Goal: Task Accomplishment & Management: Complete application form

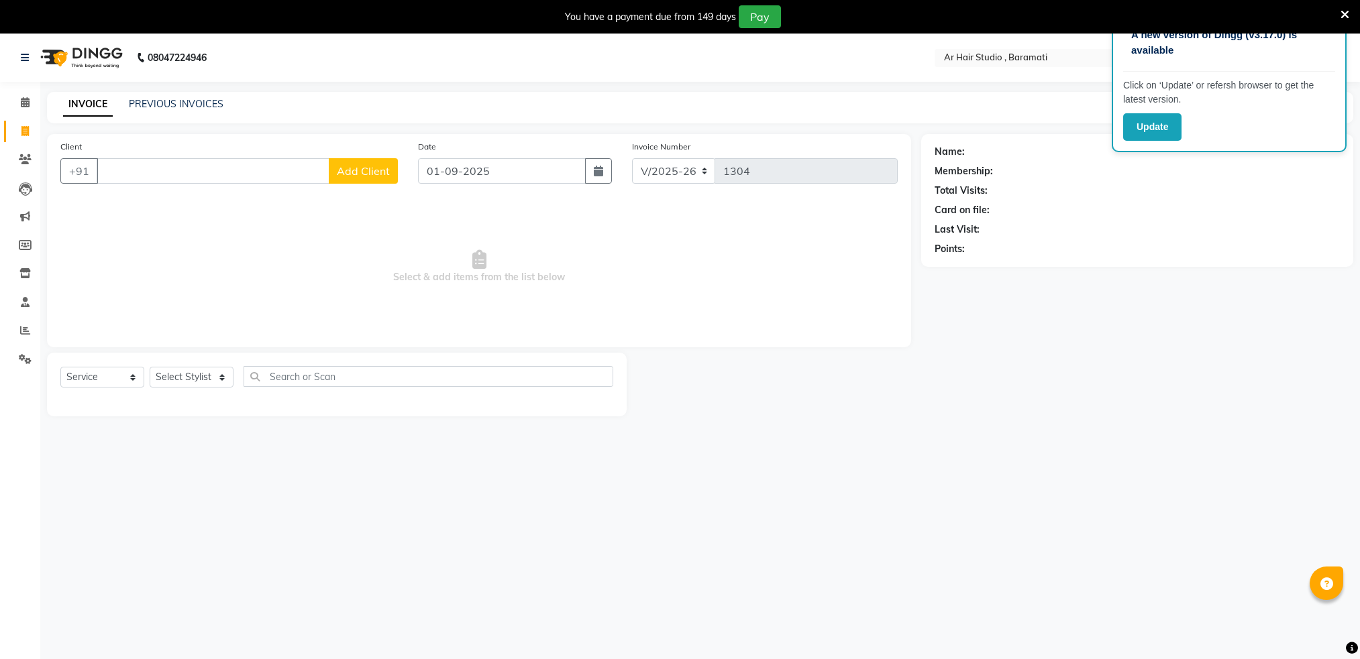
select select "672"
select select "service"
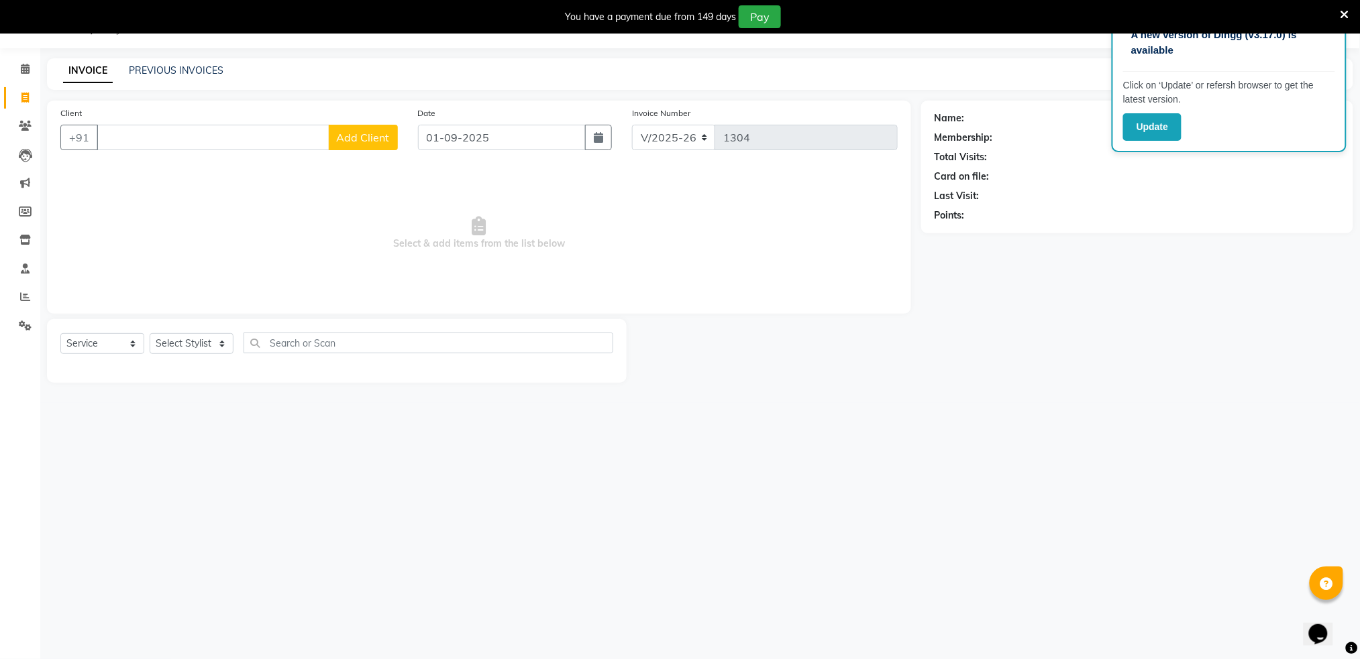
click at [172, 142] on input "Client" at bounding box center [213, 137] width 233 height 25
type input "8237430132"
click at [357, 139] on span "Add Client" at bounding box center [363, 137] width 53 height 13
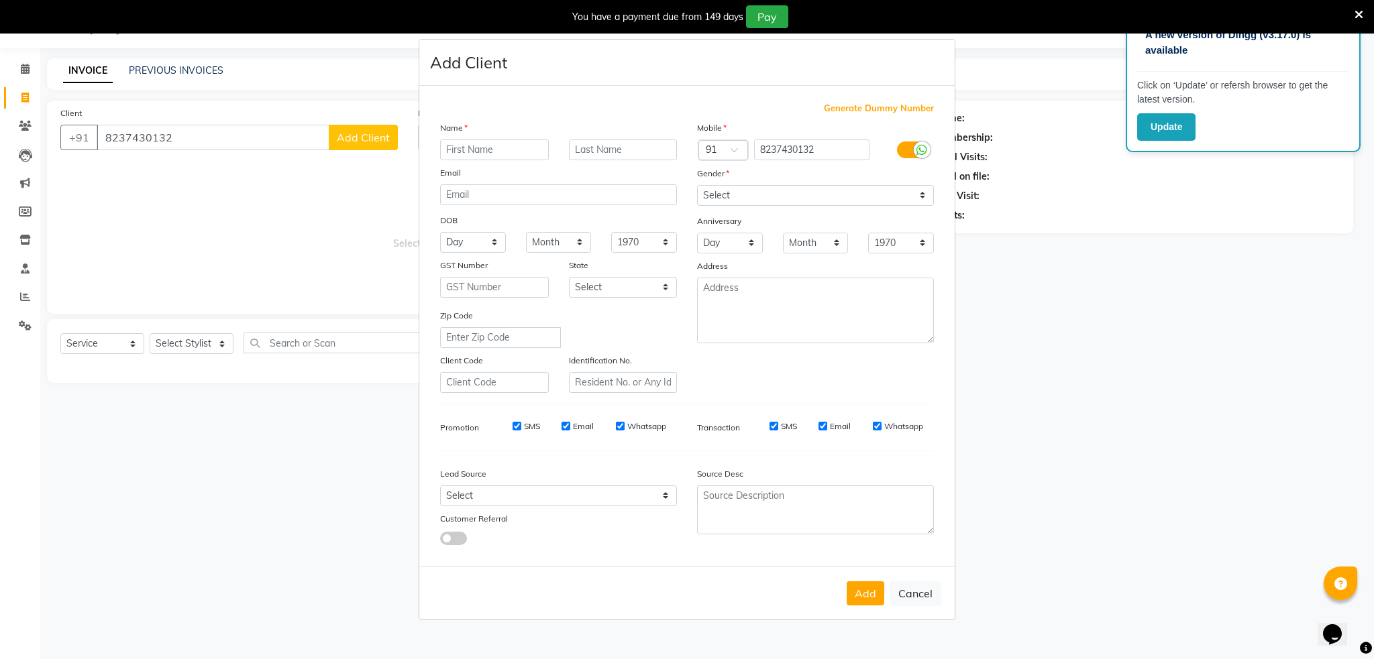
click at [504, 146] on input "text" at bounding box center [494, 150] width 109 height 21
type input "[PERSON_NAME]"
click at [759, 197] on select "Select [DEMOGRAPHIC_DATA] [DEMOGRAPHIC_DATA] Other Prefer Not To Say" at bounding box center [815, 195] width 237 height 21
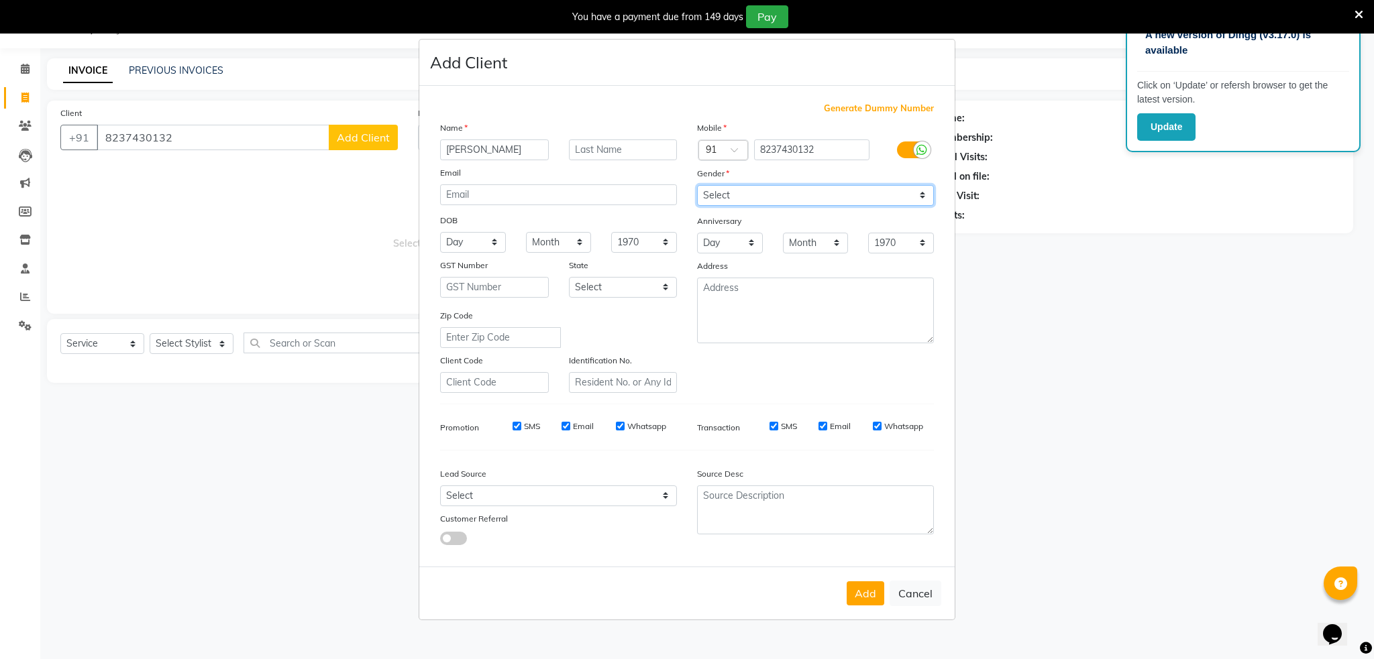
select select "[DEMOGRAPHIC_DATA]"
click at [697, 185] on select "Select [DEMOGRAPHIC_DATA] [DEMOGRAPHIC_DATA] Other Prefer Not To Say" at bounding box center [815, 195] width 237 height 21
click at [860, 598] on button "Add" at bounding box center [866, 594] width 38 height 24
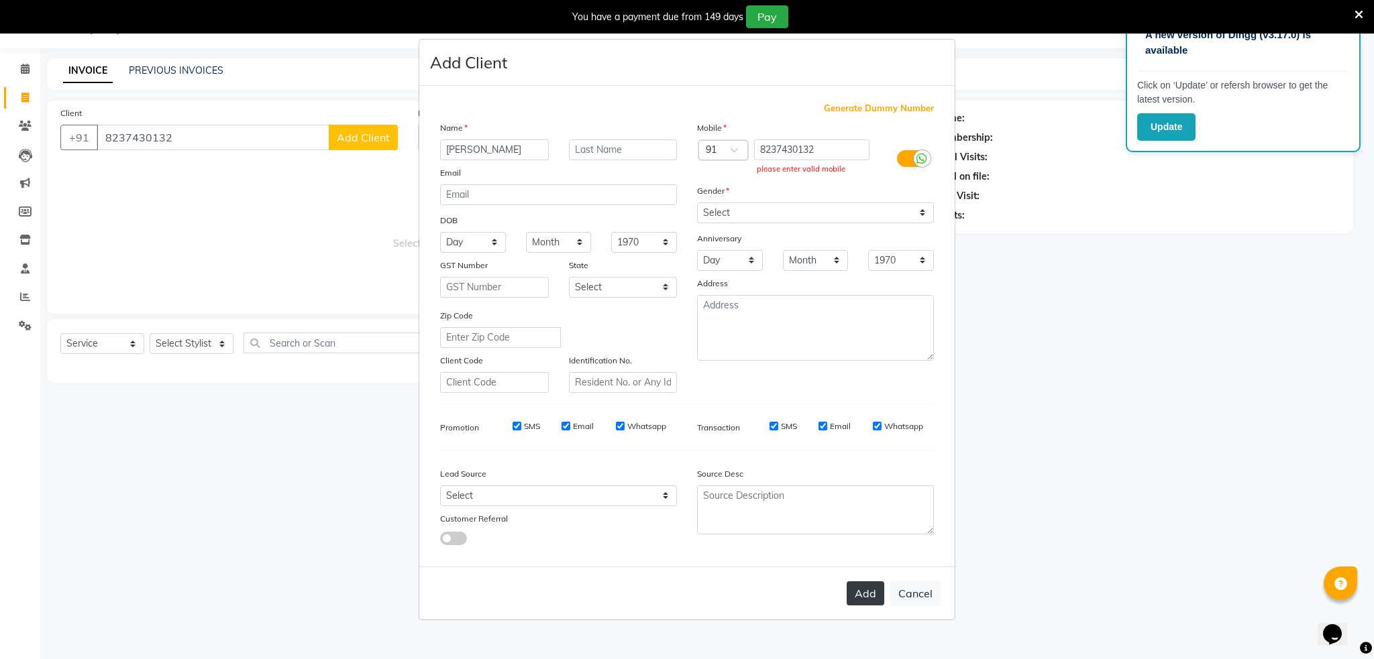
click at [860, 598] on button "Add" at bounding box center [866, 594] width 38 height 24
click at [592, 150] on input "text" at bounding box center [623, 150] width 109 height 21
type input "[PERSON_NAME]"
click at [448, 151] on input "[PERSON_NAME]" at bounding box center [494, 150] width 109 height 21
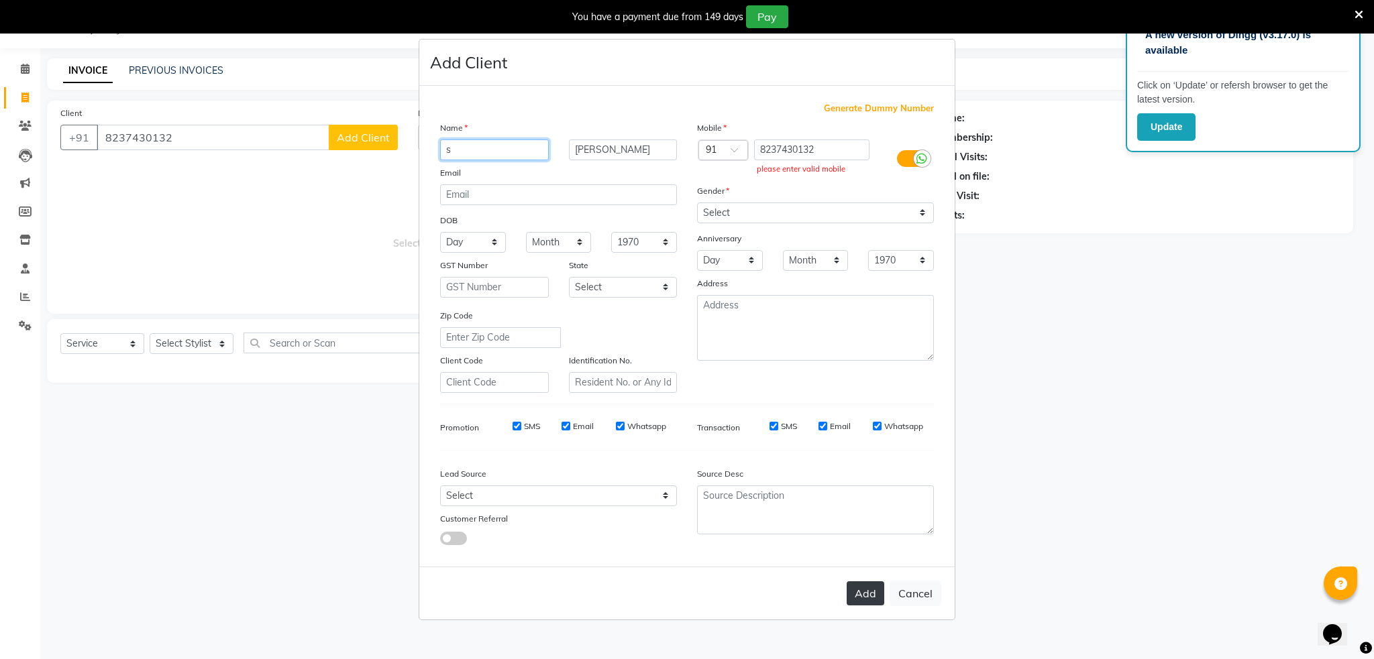
type input "s"
click at [853, 586] on button "Add" at bounding box center [866, 594] width 38 height 24
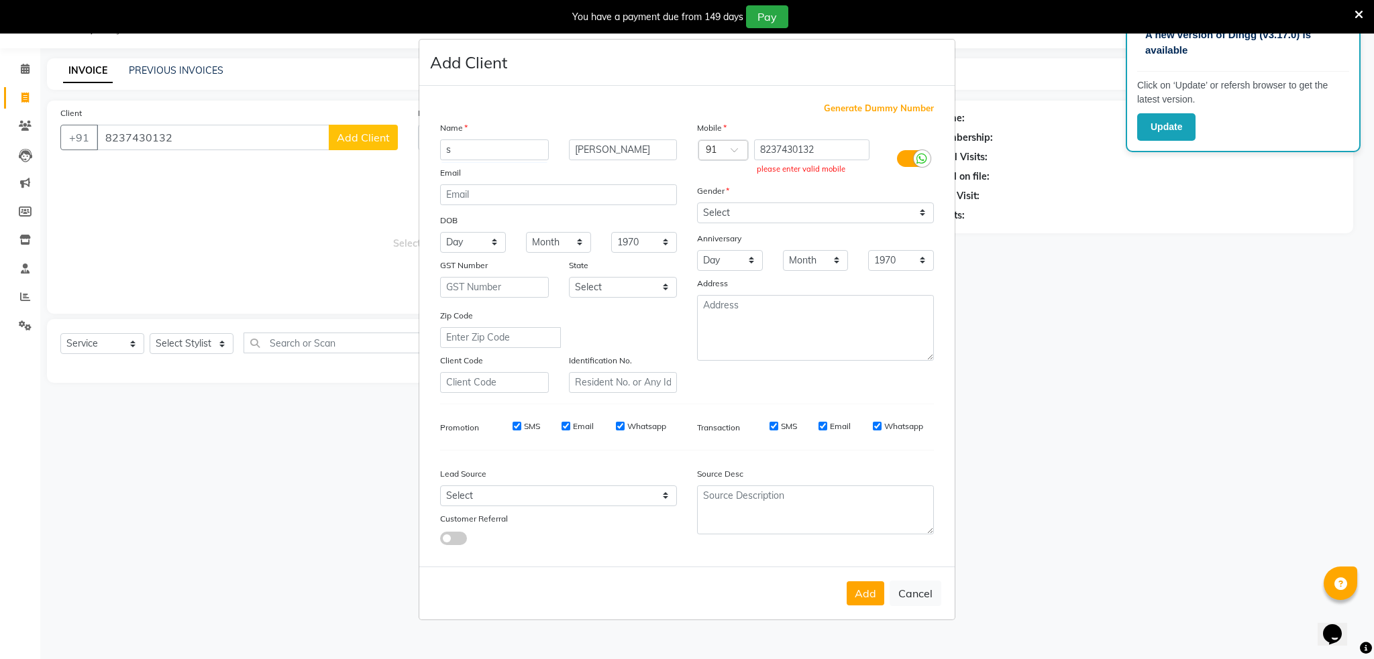
drag, startPoint x: 853, startPoint y: 586, endPoint x: 1372, endPoint y: 694, distance: 530.2
click at [1359, 626] on html "A new version of Dingg (v3.17.0) is available Click on ‘Update’ or refersh brow…" at bounding box center [687, 295] width 1374 height 659
click at [928, 588] on button "Cancel" at bounding box center [915, 593] width 52 height 25
select select
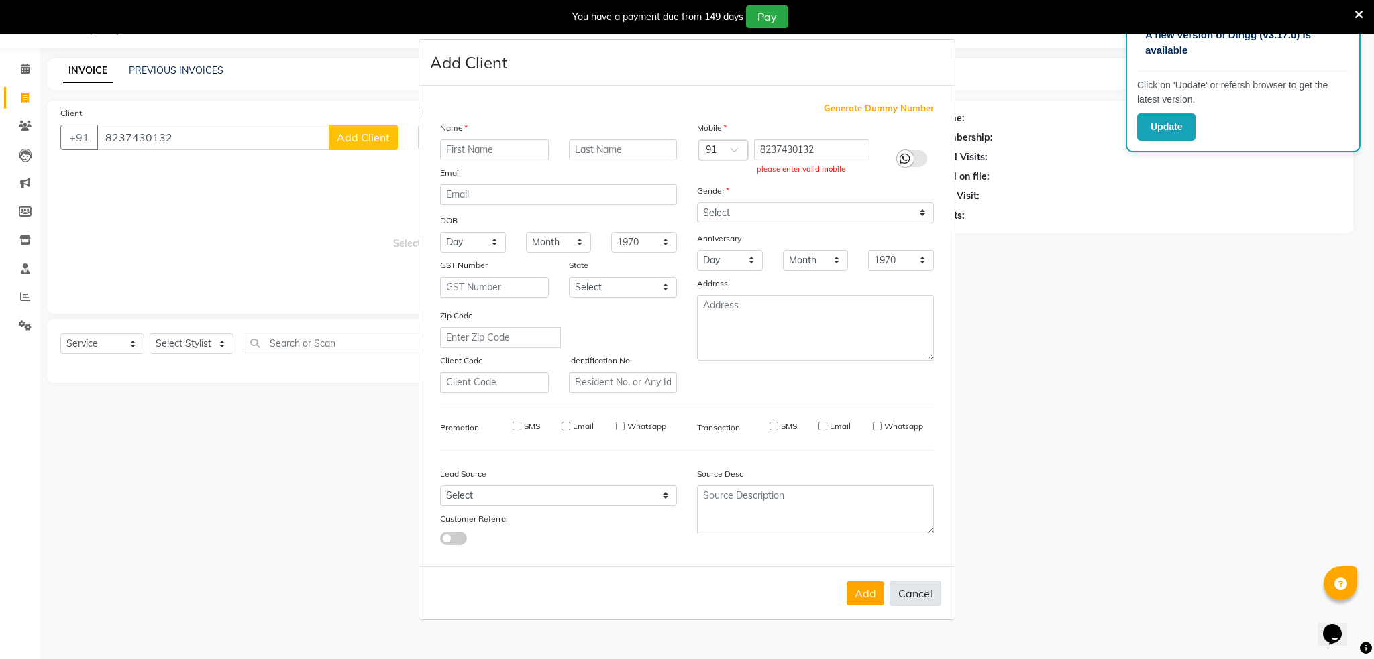
select select
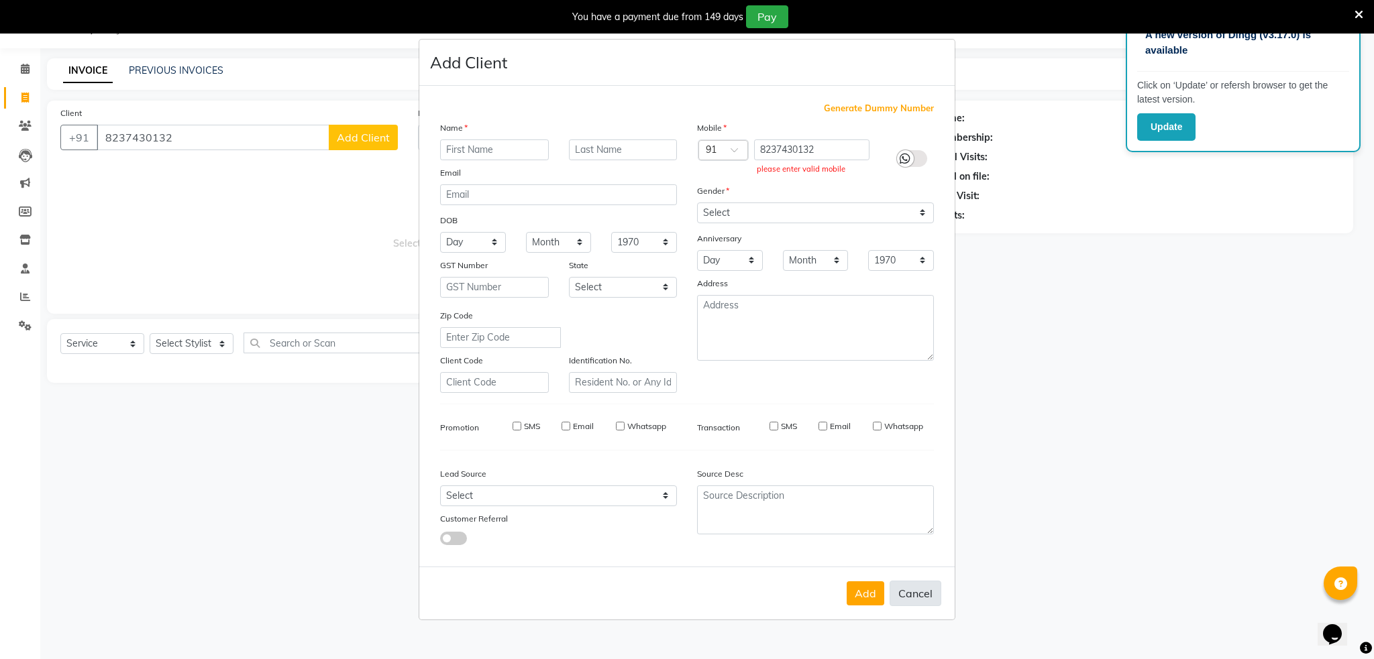
checkbox input "false"
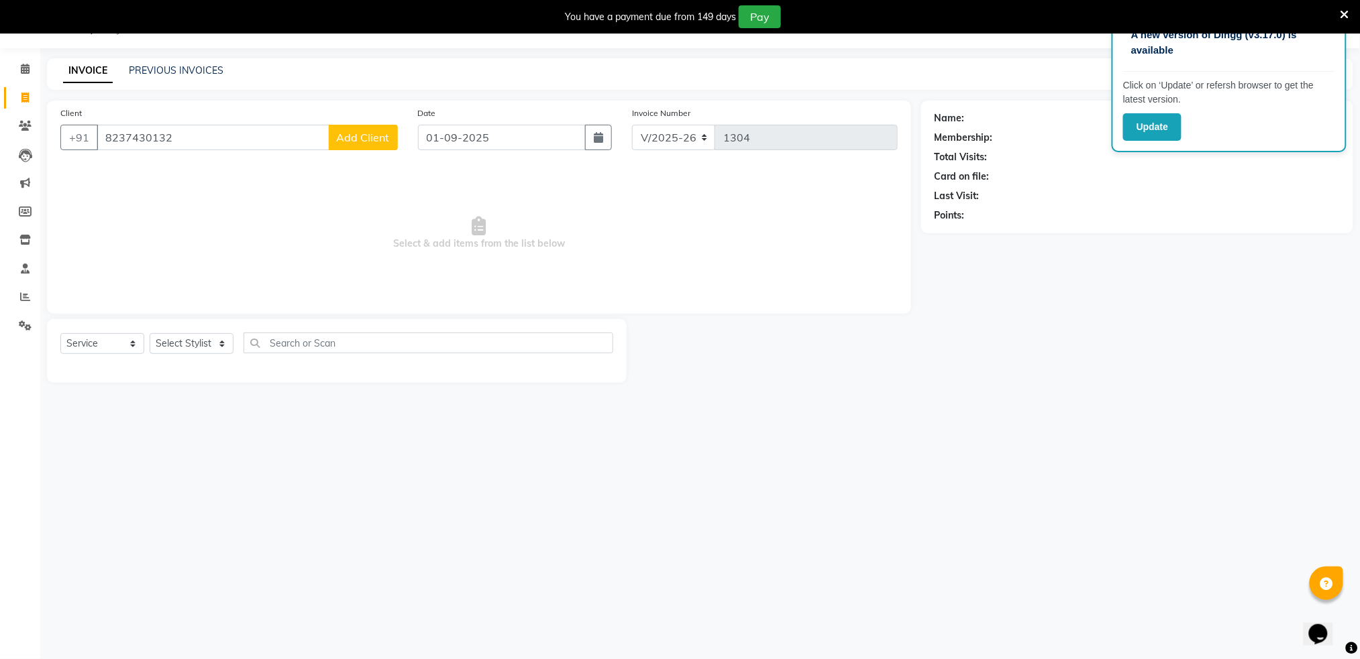
click at [363, 139] on span "Add Client" at bounding box center [363, 137] width 53 height 13
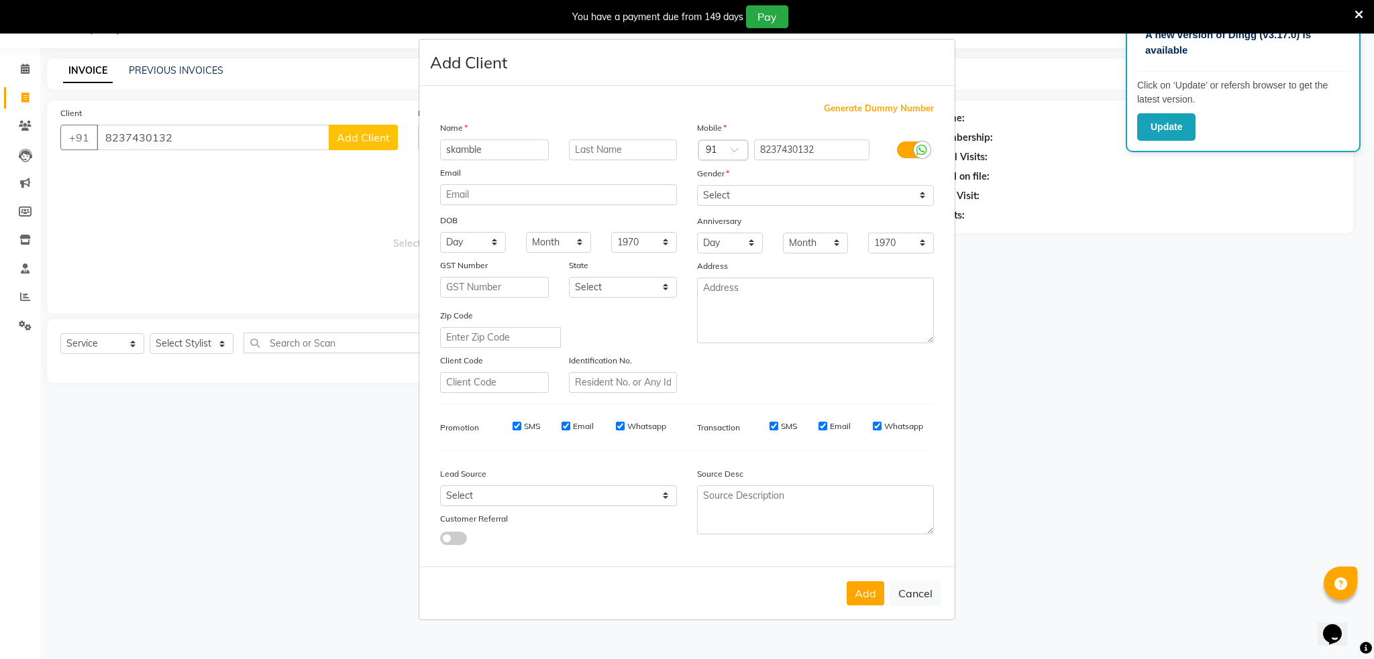
type input "skamble"
click at [761, 189] on select "Select [DEMOGRAPHIC_DATA] [DEMOGRAPHIC_DATA] Other Prefer Not To Say" at bounding box center [815, 195] width 237 height 21
click at [759, 186] on select "Select [DEMOGRAPHIC_DATA] [DEMOGRAPHIC_DATA] Other Prefer Not To Say" at bounding box center [815, 195] width 237 height 21
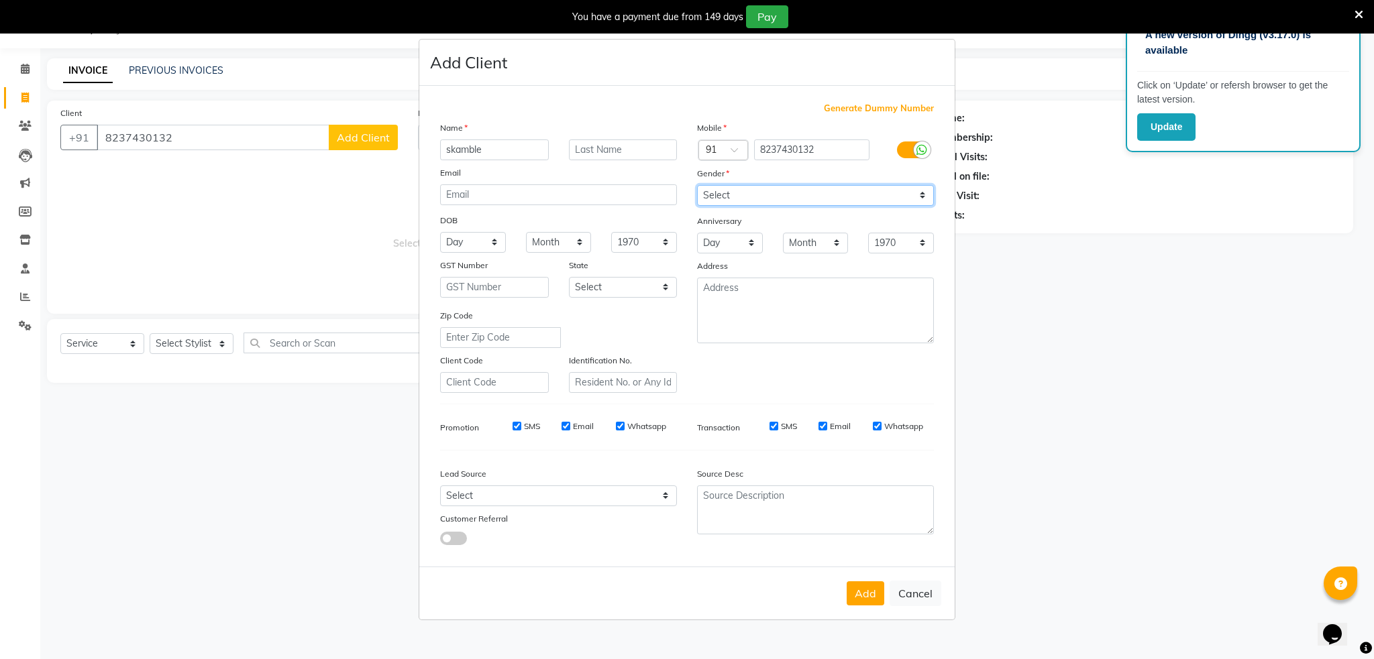
click at [741, 193] on select "Select [DEMOGRAPHIC_DATA] [DEMOGRAPHIC_DATA] Other Prefer Not To Say" at bounding box center [815, 195] width 237 height 21
select select "[DEMOGRAPHIC_DATA]"
click at [697, 185] on select "Select [DEMOGRAPHIC_DATA] [DEMOGRAPHIC_DATA] Other Prefer Not To Say" at bounding box center [815, 195] width 237 height 21
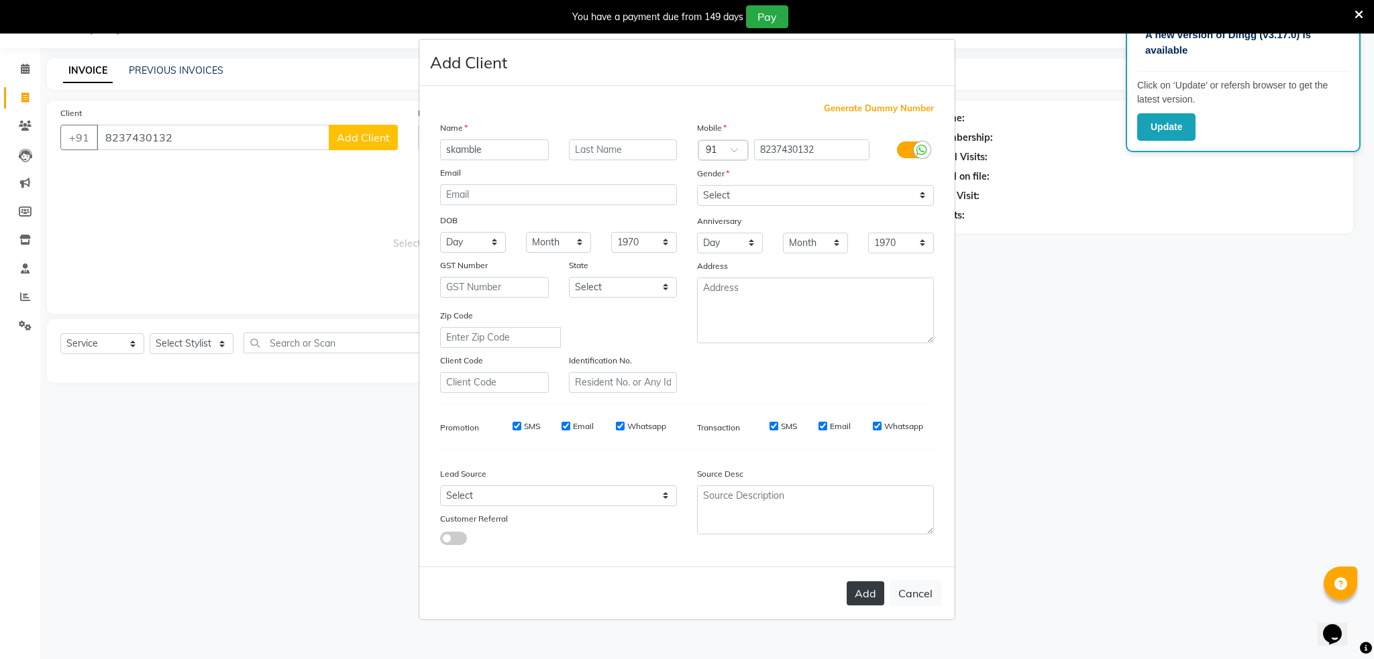
click at [857, 590] on button "Add" at bounding box center [866, 594] width 38 height 24
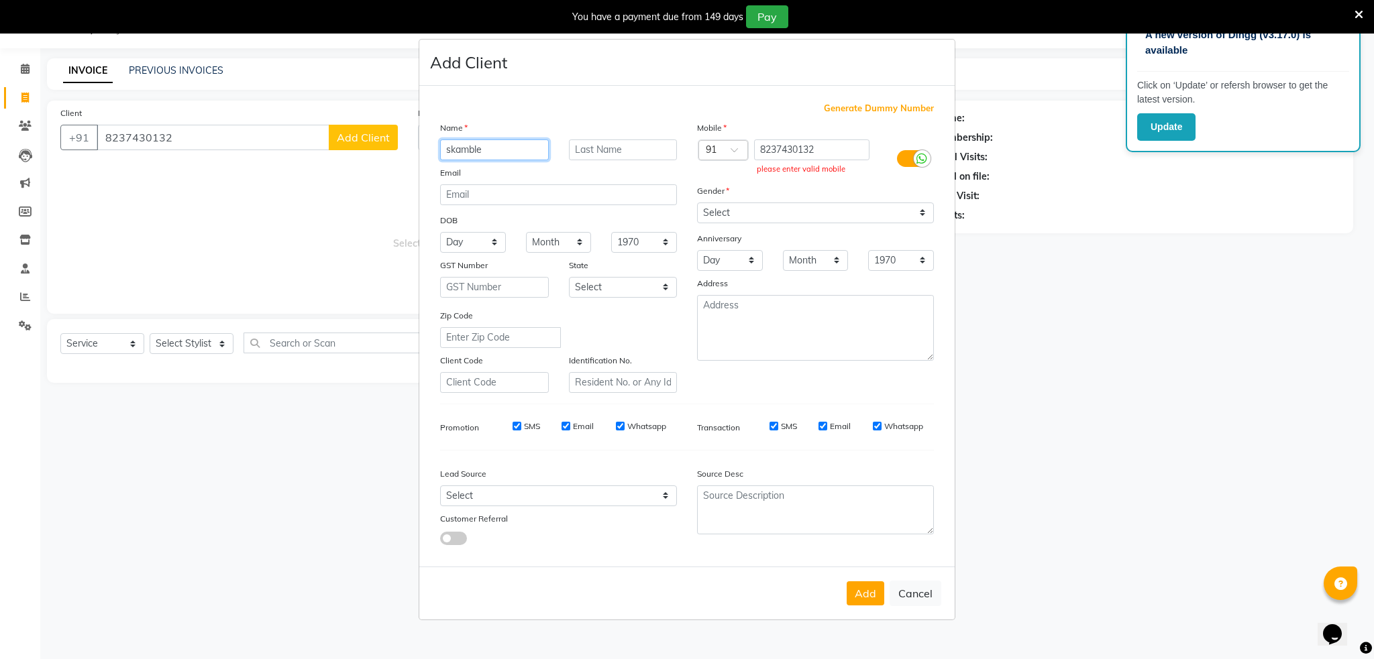
click at [499, 148] on input "skamble" at bounding box center [494, 150] width 109 height 21
type input "s"
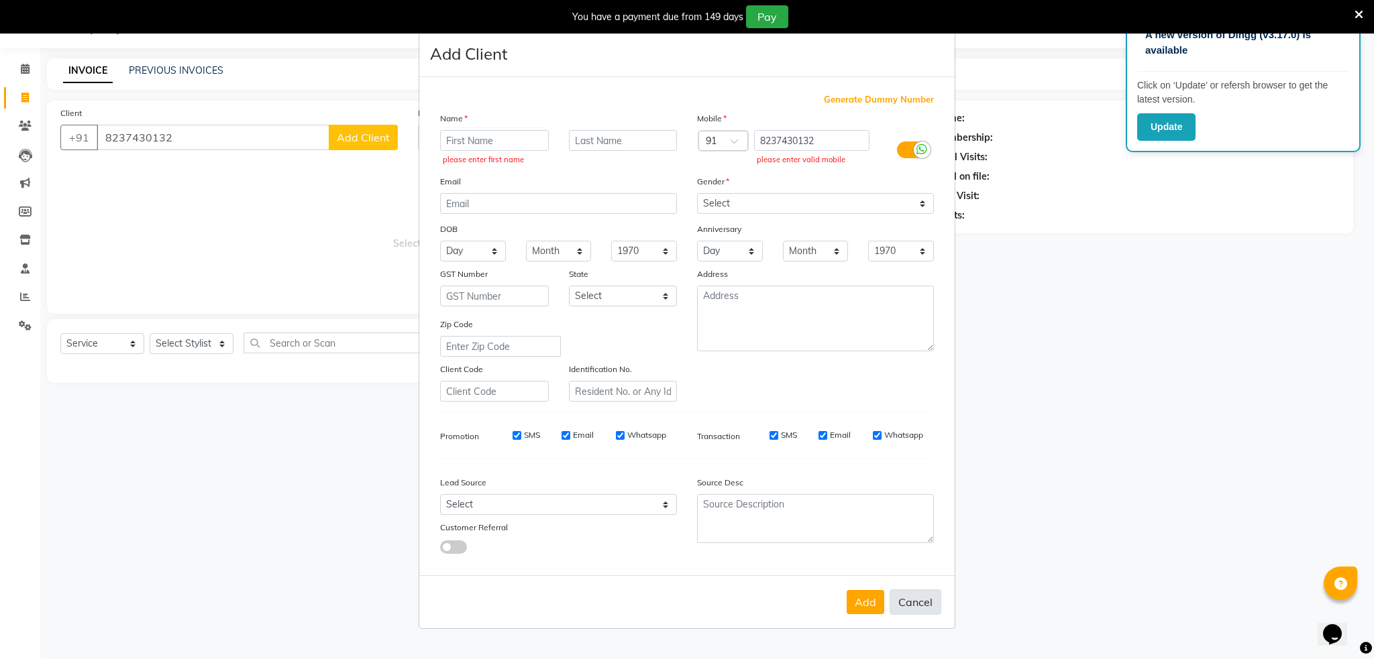
click at [914, 596] on button "Cancel" at bounding box center [915, 602] width 52 height 25
select select
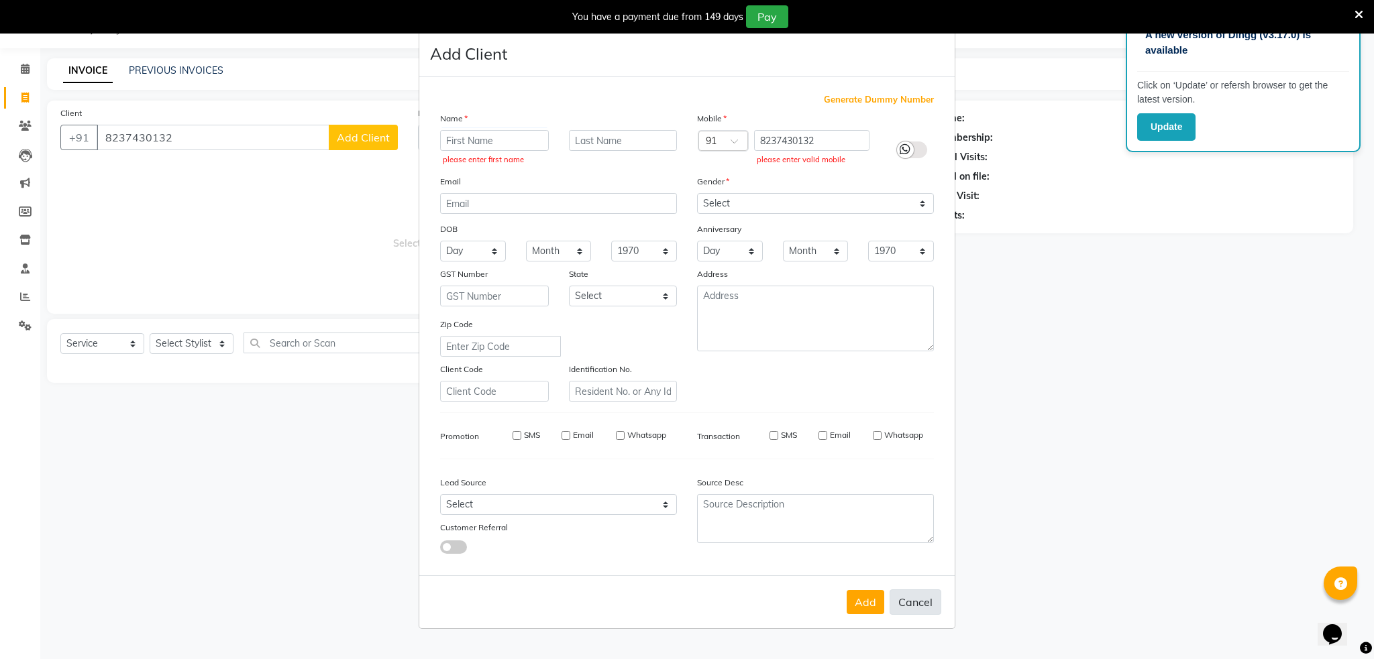
select select
checkbox input "false"
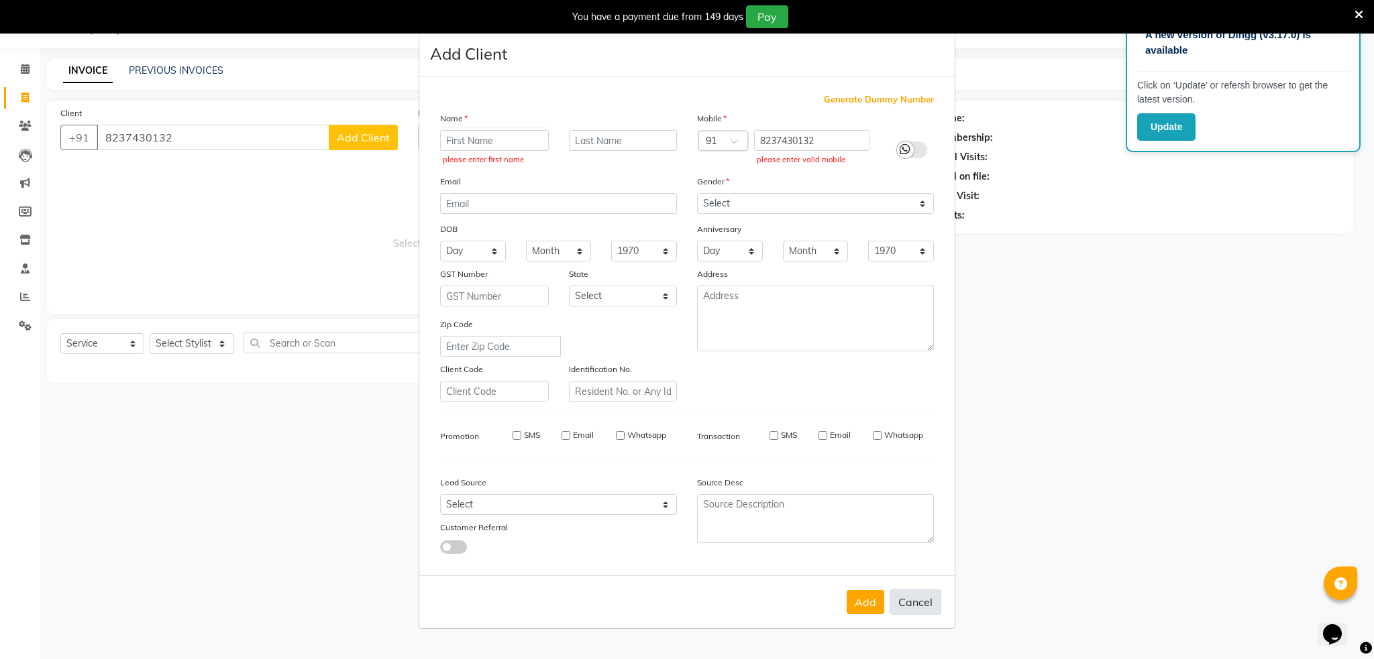
checkbox input "false"
click at [914, 596] on button "Cancel" at bounding box center [915, 602] width 52 height 25
select select
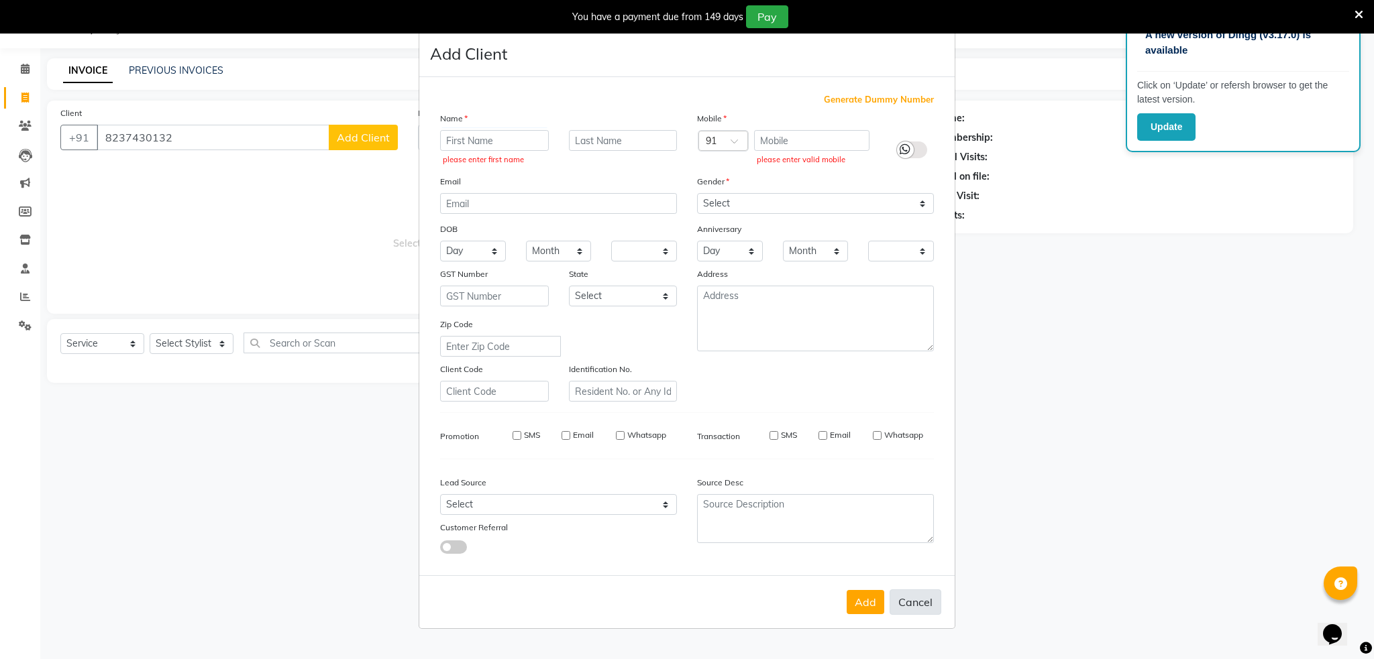
select select
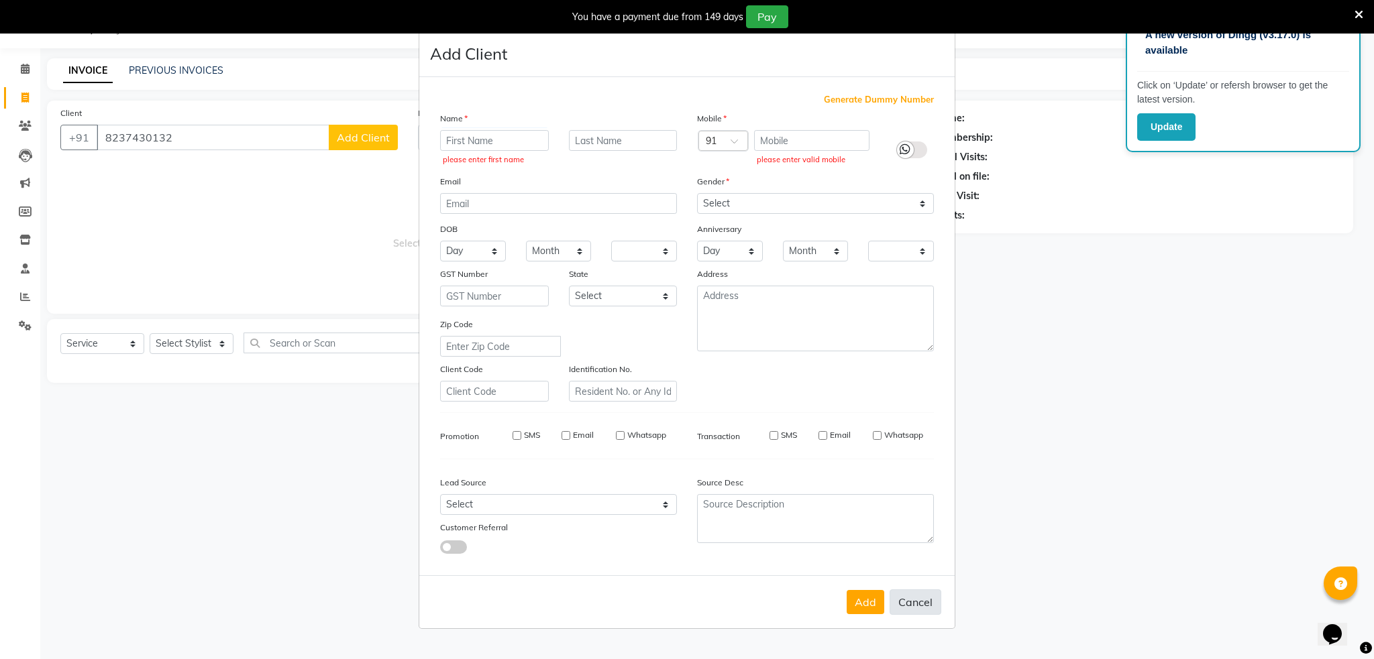
checkbox input "false"
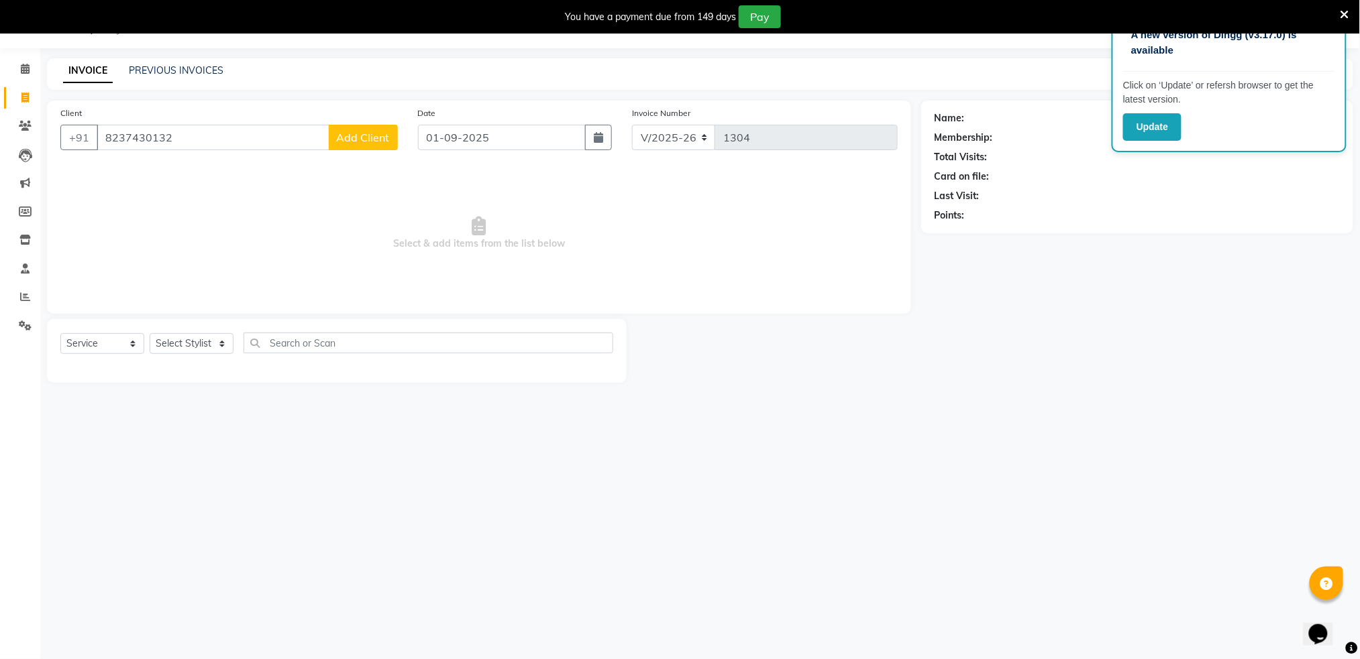
click at [363, 137] on span "Add Client" at bounding box center [363, 137] width 53 height 13
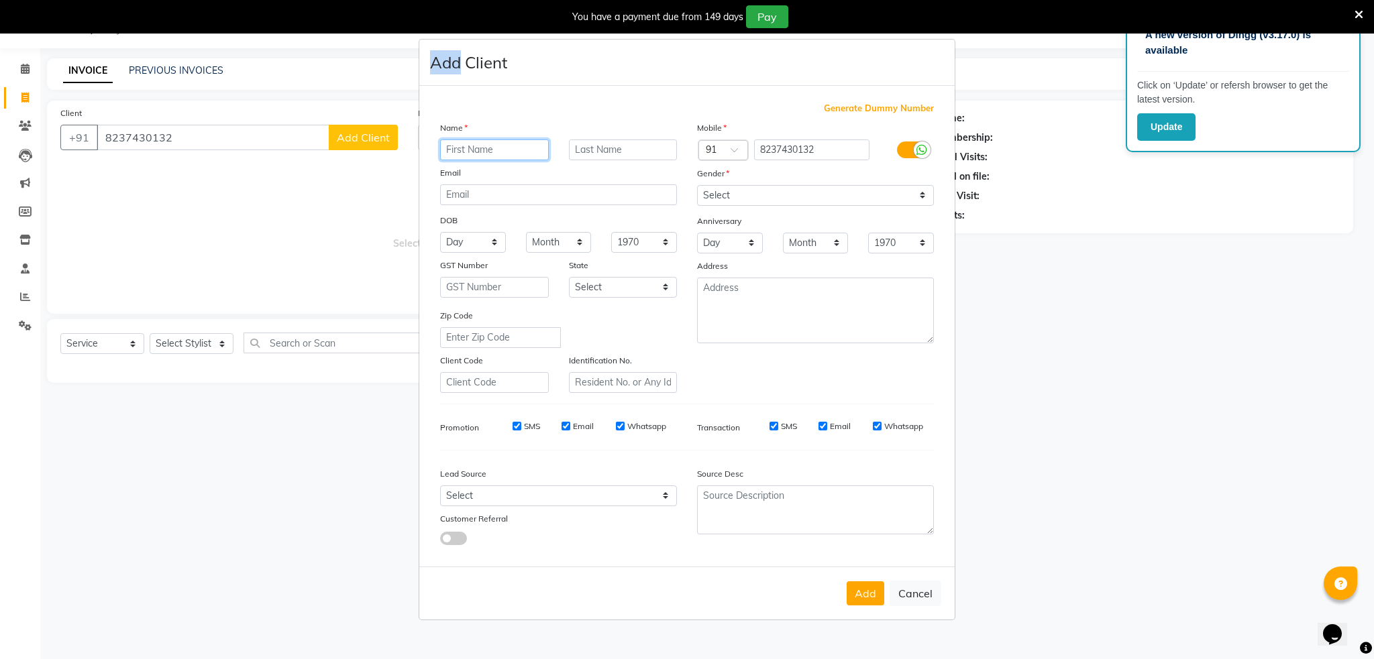
click at [465, 150] on input "text" at bounding box center [494, 150] width 109 height 21
type input "[PERSON_NAME]"
click at [830, 193] on select "Select [DEMOGRAPHIC_DATA] [DEMOGRAPHIC_DATA] Other Prefer Not To Say" at bounding box center [815, 195] width 237 height 21
select select "[DEMOGRAPHIC_DATA]"
click at [697, 185] on select "Select [DEMOGRAPHIC_DATA] [DEMOGRAPHIC_DATA] Other Prefer Not To Say" at bounding box center [815, 195] width 237 height 21
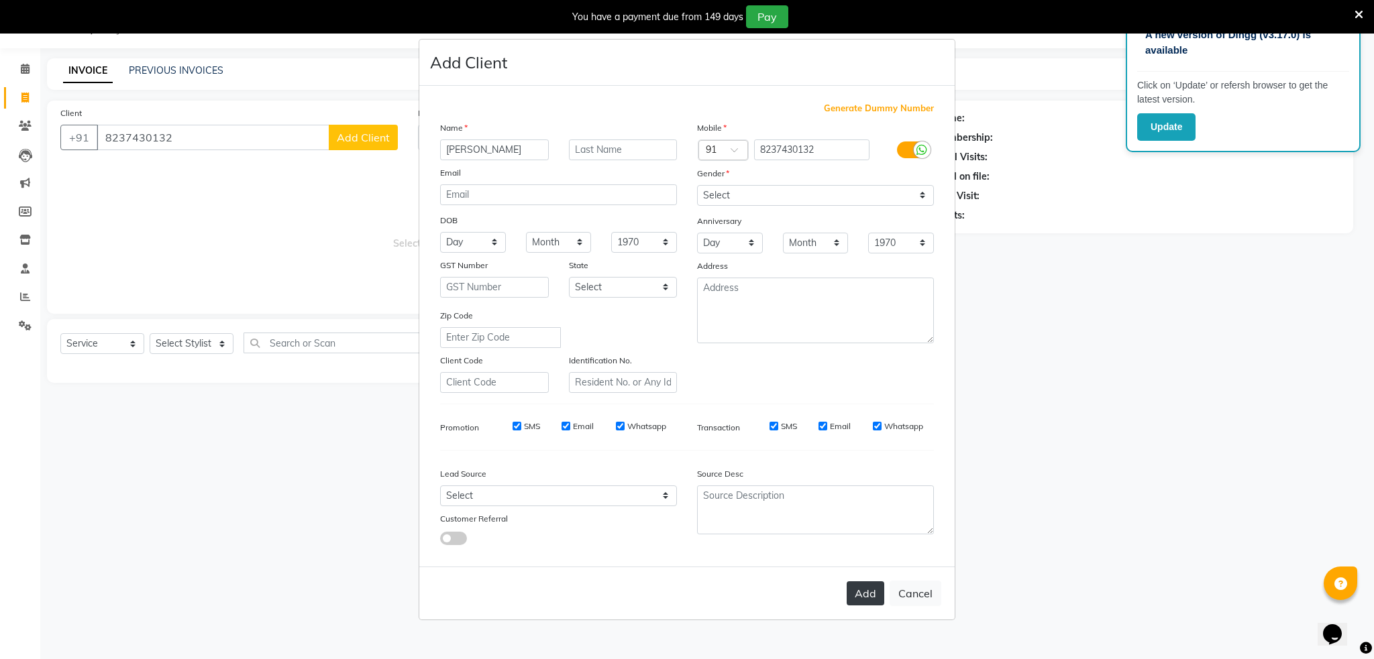
click at [861, 584] on button "Add" at bounding box center [866, 594] width 38 height 24
click at [720, 146] on div at bounding box center [723, 151] width 48 height 14
click at [732, 153] on span at bounding box center [738, 154] width 17 height 14
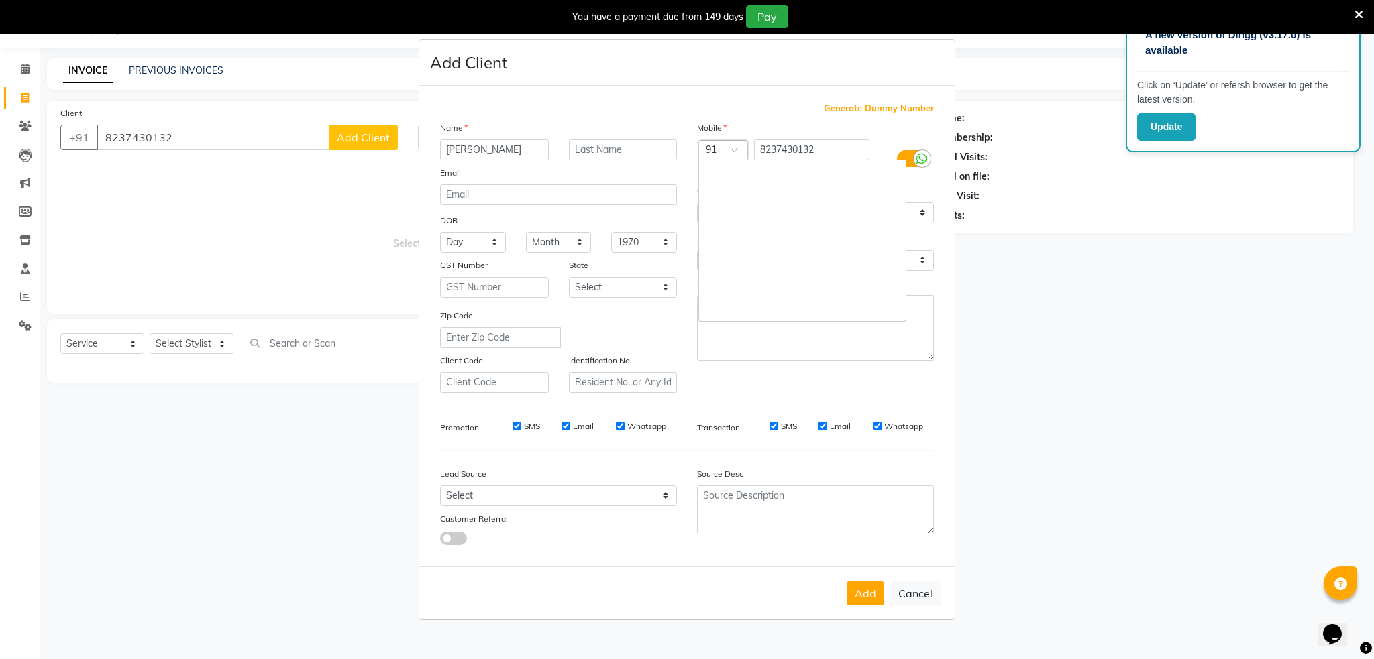
click at [732, 147] on span at bounding box center [738, 154] width 17 height 14
click at [902, 160] on label at bounding box center [912, 158] width 30 height 17
click at [0, 0] on input "checkbox" at bounding box center [0, 0] width 0 height 0
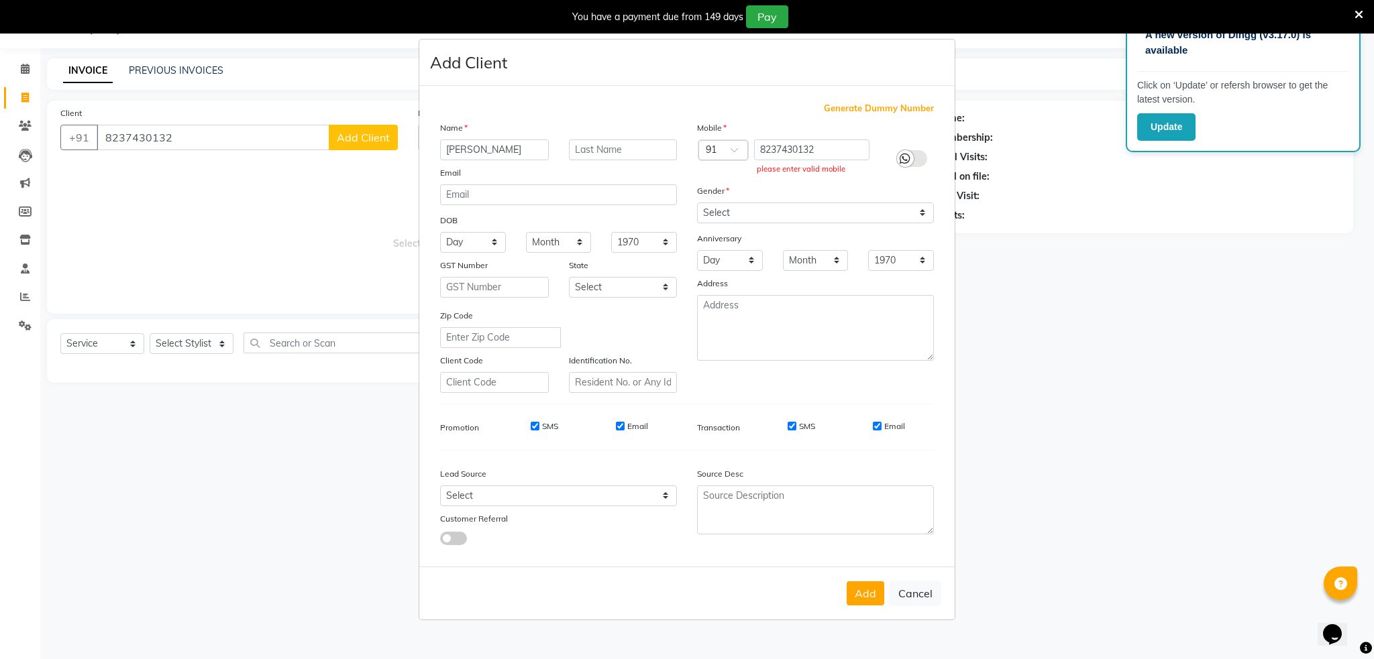
click at [910, 158] on icon at bounding box center [905, 159] width 11 height 12
click at [0, 0] on input "checkbox" at bounding box center [0, 0] width 0 height 0
click at [733, 150] on span at bounding box center [738, 154] width 17 height 14
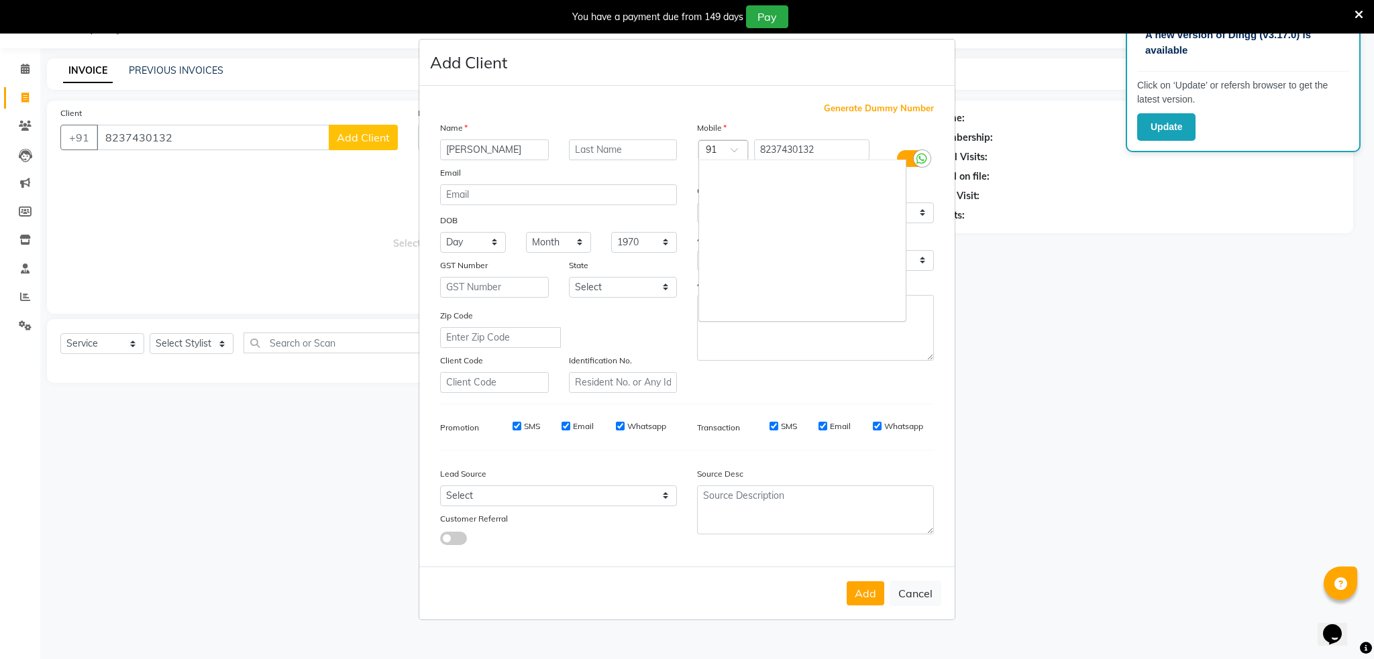
click at [733, 150] on span at bounding box center [738, 154] width 17 height 14
drag, startPoint x: 733, startPoint y: 150, endPoint x: 710, endPoint y: 146, distance: 22.5
click at [710, 146] on div "Country Code × 91" at bounding box center [723, 150] width 50 height 20
click at [710, 146] on input "text" at bounding box center [710, 151] width 8 height 14
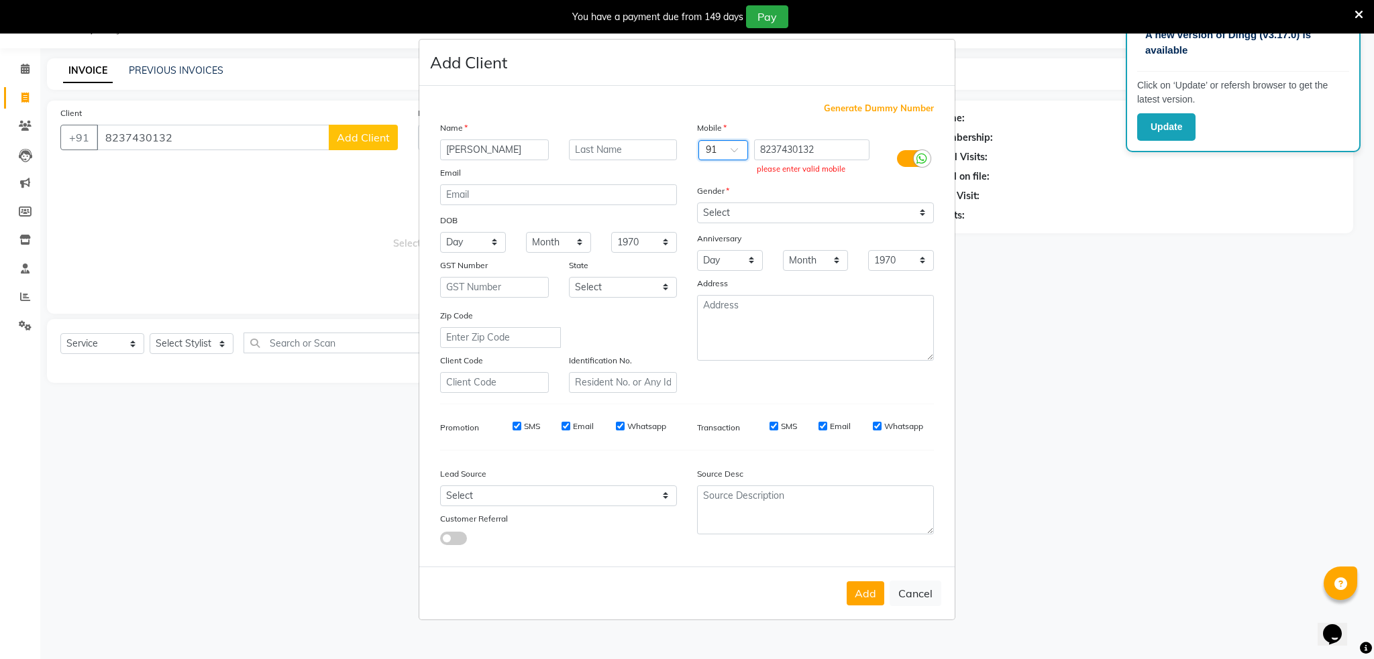
click at [710, 146] on input "text" at bounding box center [710, 151] width 8 height 14
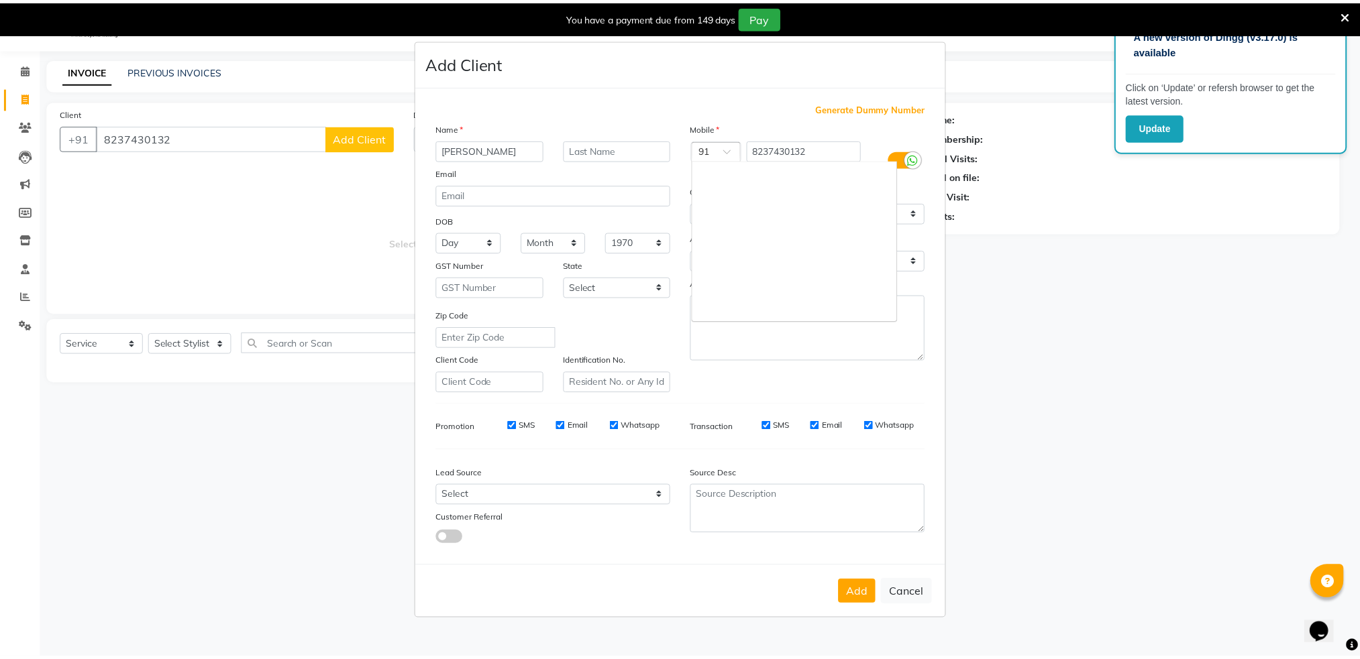
scroll to position [2432, 0]
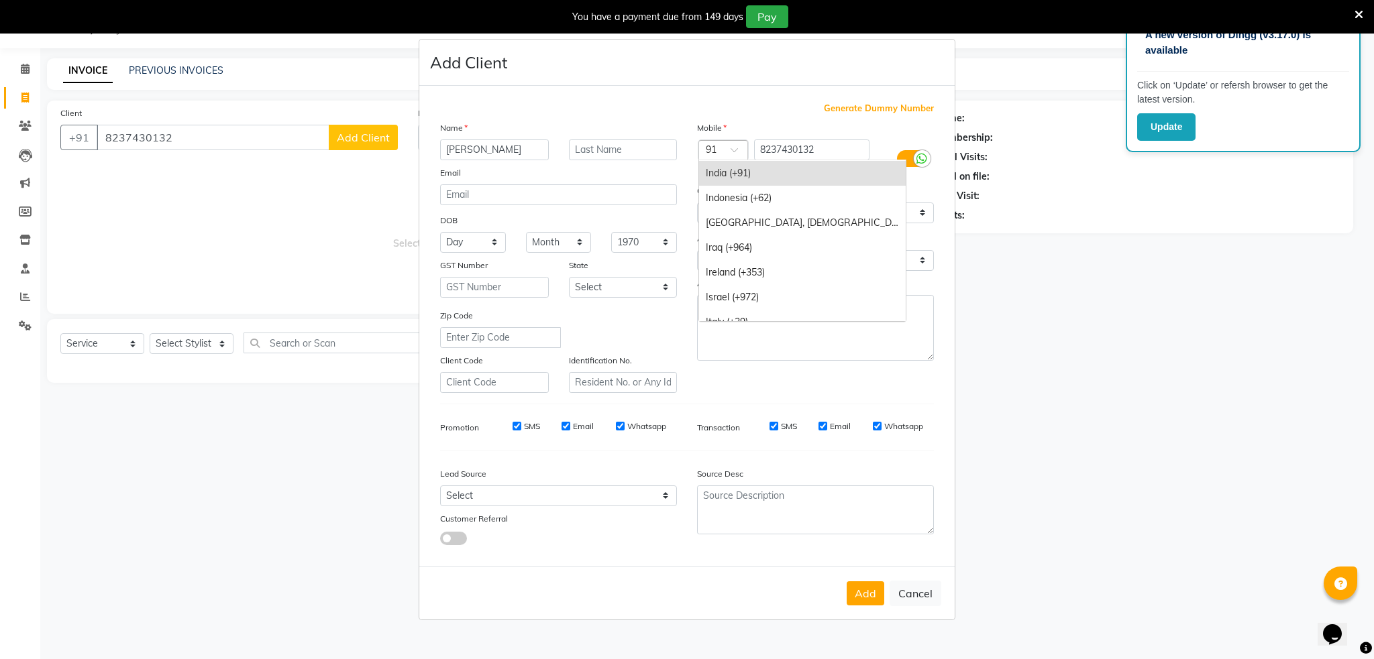
click at [710, 146] on input "text" at bounding box center [710, 151] width 8 height 14
click at [737, 169] on div "India (+91)" at bounding box center [802, 173] width 207 height 25
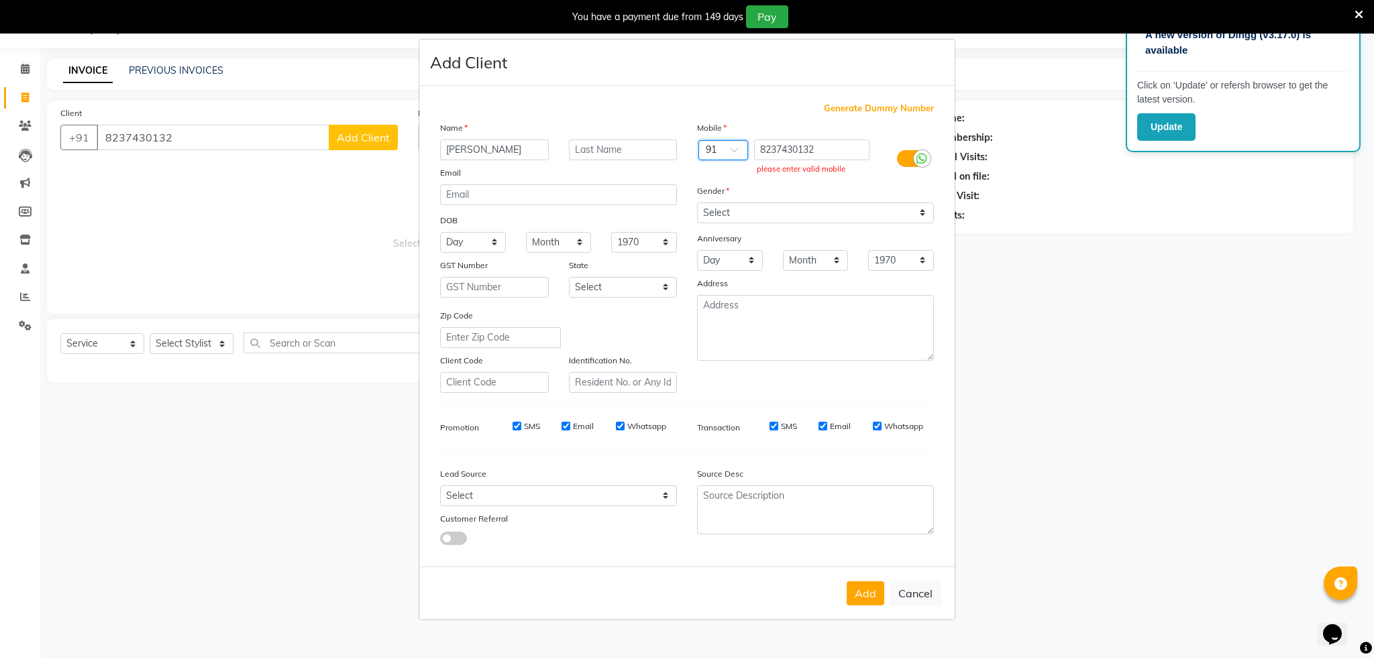
click at [865, 71] on div "Add Client" at bounding box center [686, 63] width 535 height 46
click at [181, 235] on ngb-modal-window "Add Client Generate Dummy Number Name [PERSON_NAME] Email DOB Day 01 02 03 04 0…" at bounding box center [687, 329] width 1374 height 659
click at [765, 149] on input "8237430132" at bounding box center [812, 150] width 116 height 21
type input "91 8237430132"
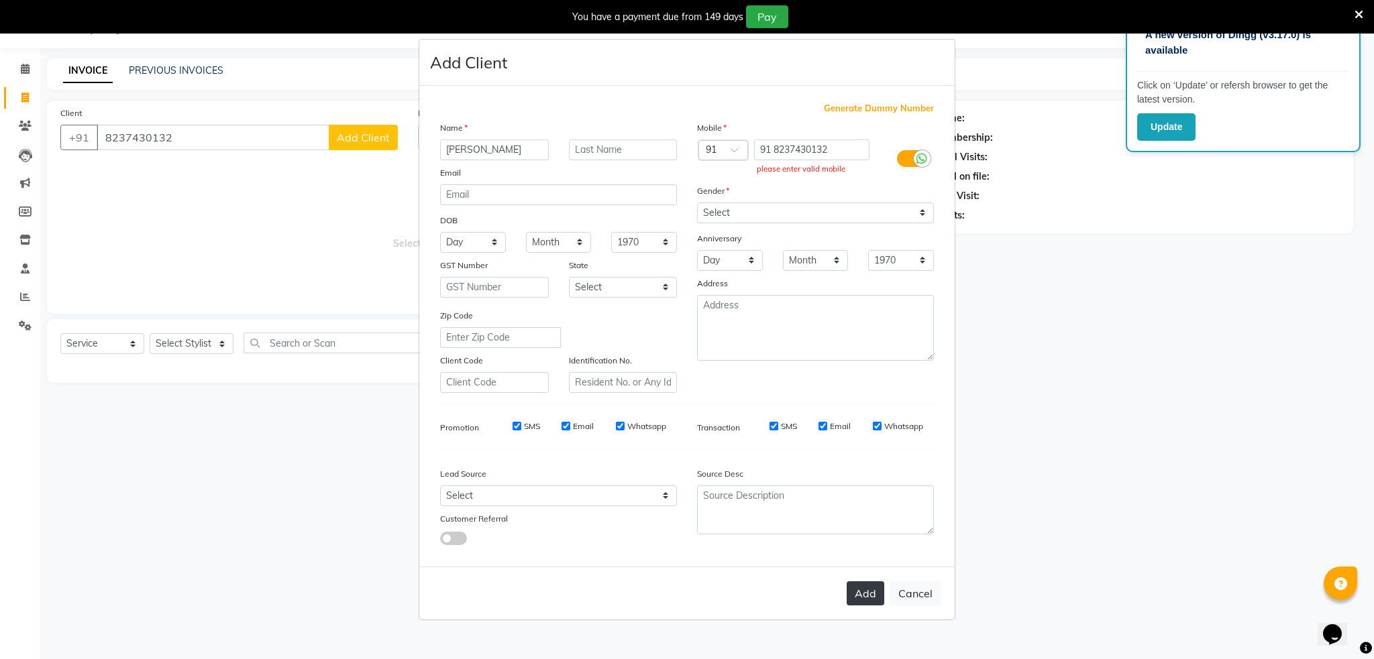
click at [867, 593] on button "Add" at bounding box center [866, 594] width 38 height 24
click at [774, 148] on input "91 8237430132" at bounding box center [812, 150] width 116 height 21
click at [765, 146] on input "8237430132" at bounding box center [812, 150] width 116 height 21
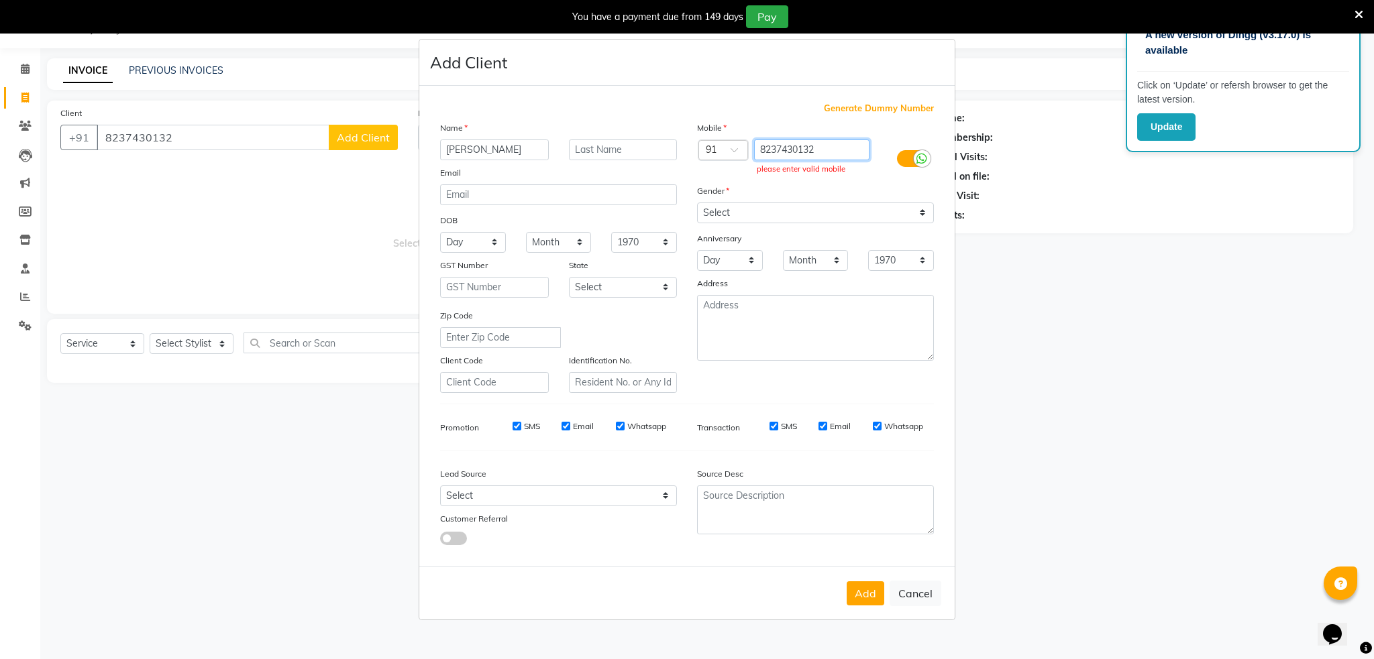
click at [765, 146] on input "8237430132" at bounding box center [812, 150] width 116 height 21
type input "8237430132"
click at [857, 588] on button "Add" at bounding box center [866, 594] width 38 height 24
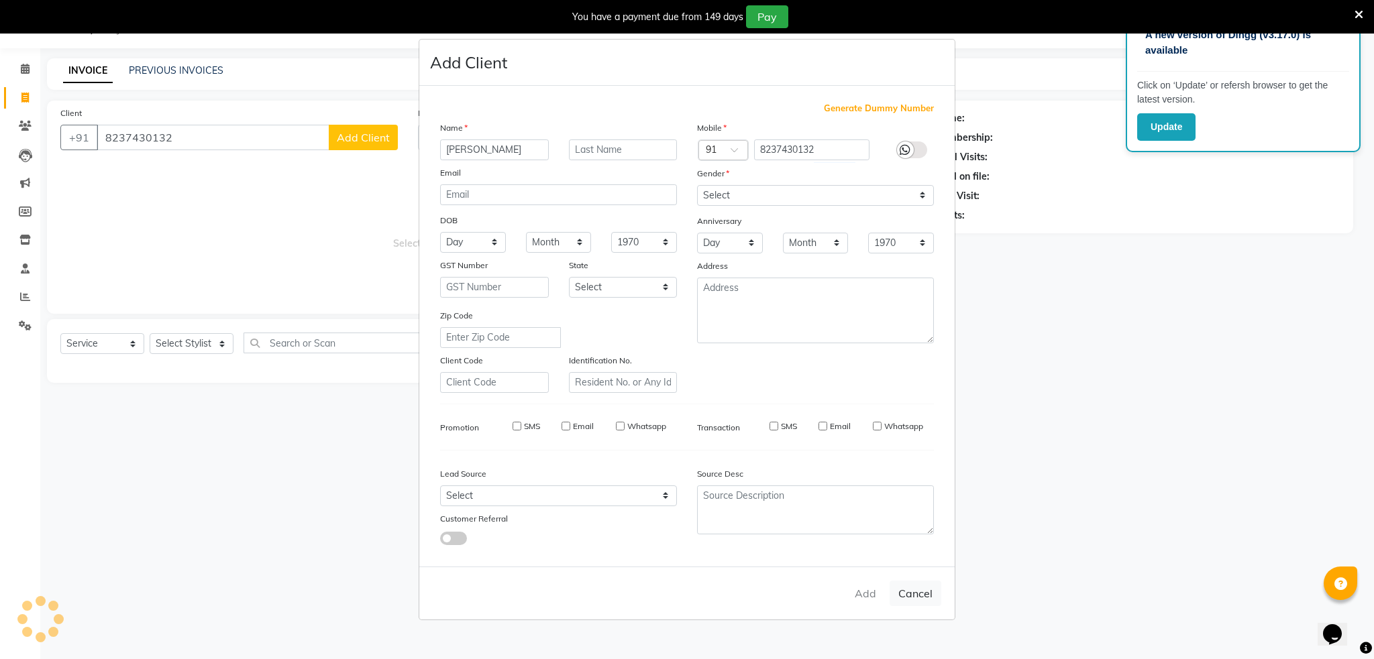
type input "8237430132"
select select
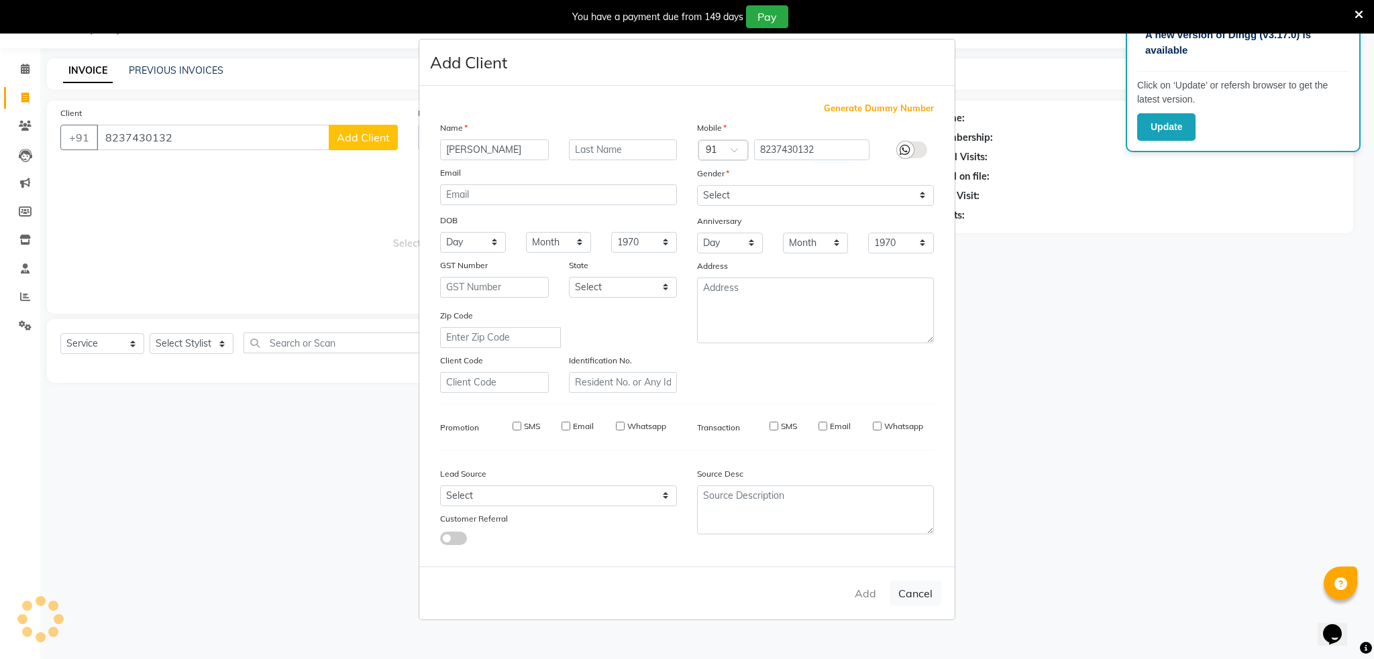
select select
checkbox input "false"
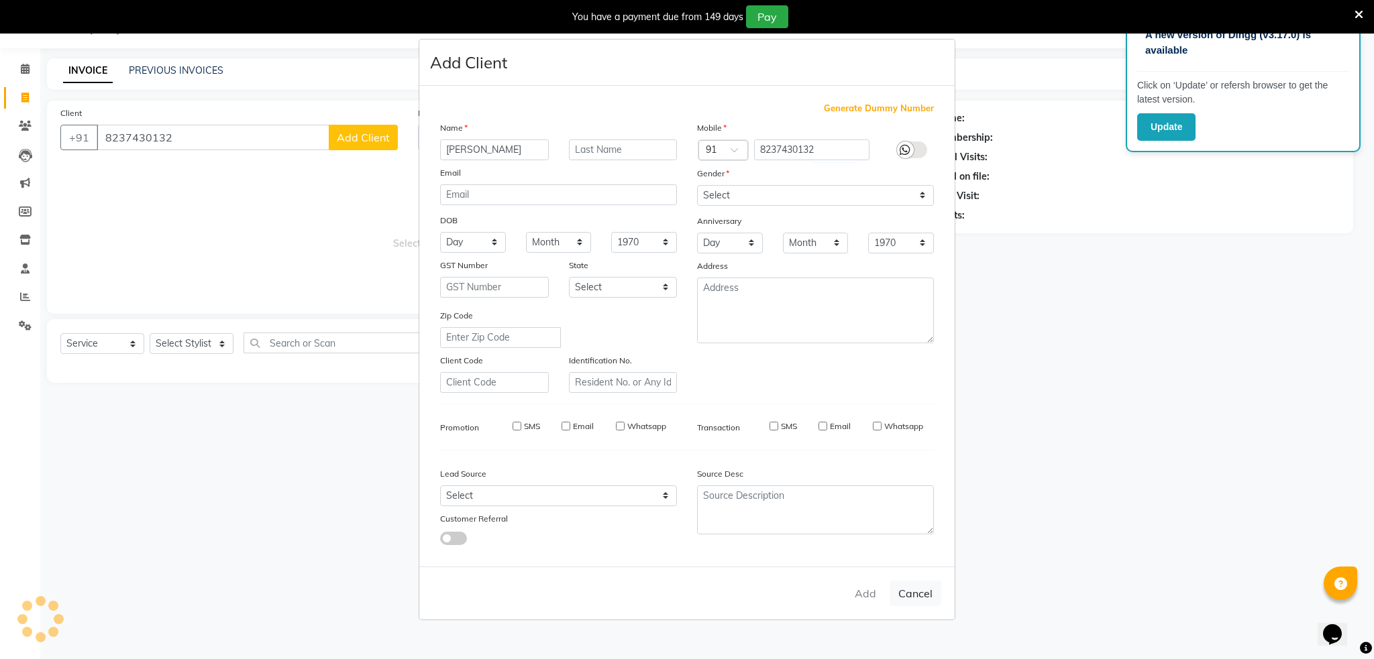
checkbox input "false"
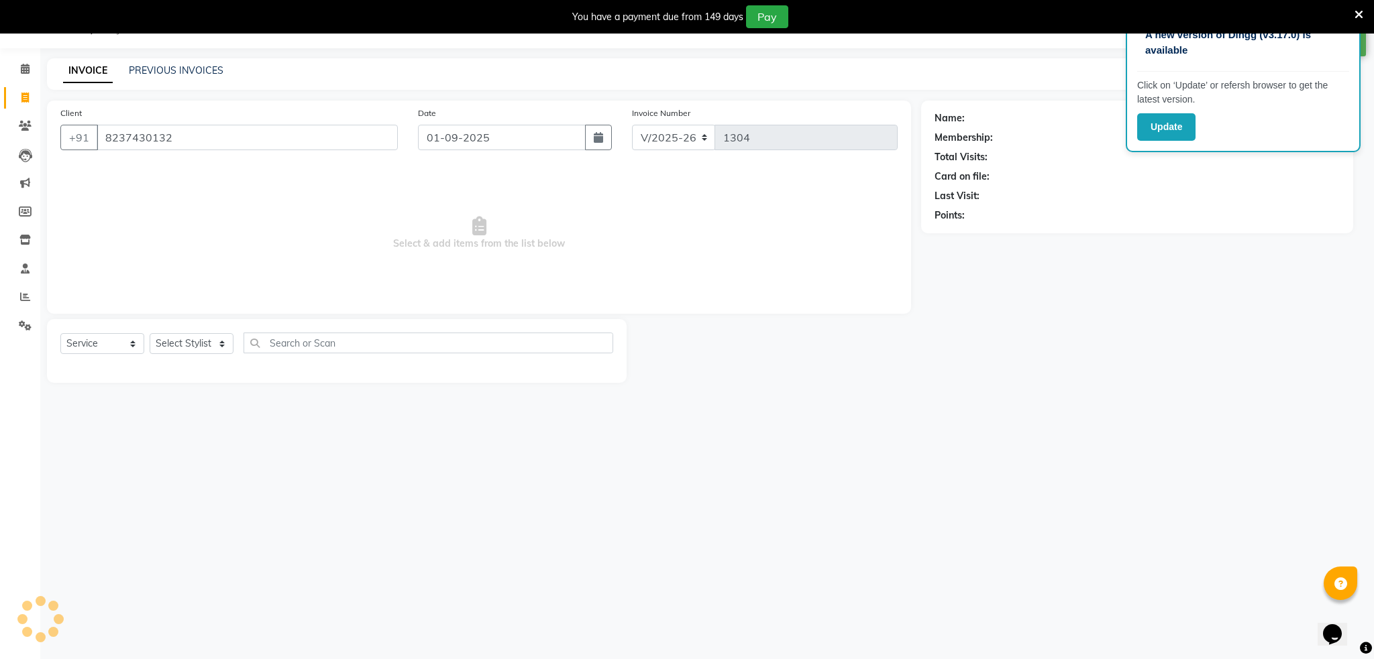
click at [857, 586] on div "Add Cancel" at bounding box center [686, 559] width 535 height 53
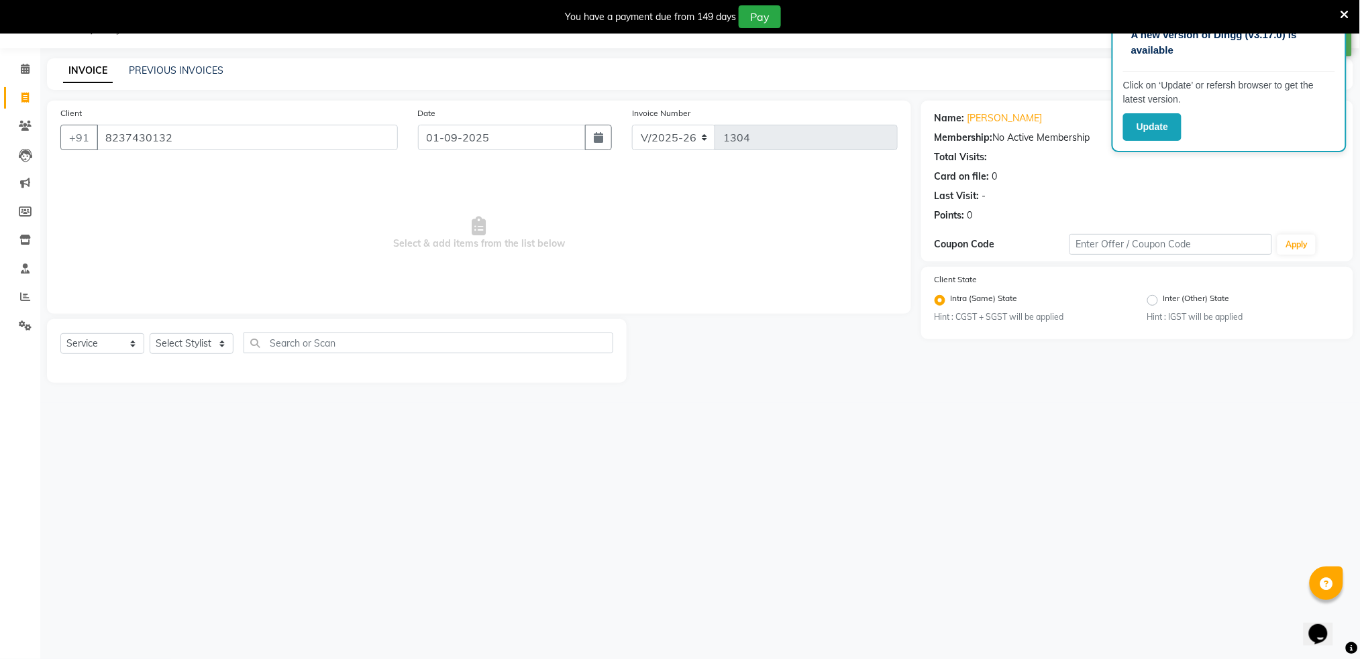
click at [857, 588] on div "A new version of Dingg (v3.17.0) is available Click on ‘Update’ or refersh brow…" at bounding box center [680, 329] width 1360 height 659
click at [182, 341] on select "Select Stylist Akshay shree [PERSON_NAME]" at bounding box center [192, 343] width 84 height 21
select select "79676"
click at [150, 333] on select "Select Stylist Akshay shree [PERSON_NAME]" at bounding box center [192, 343] width 84 height 21
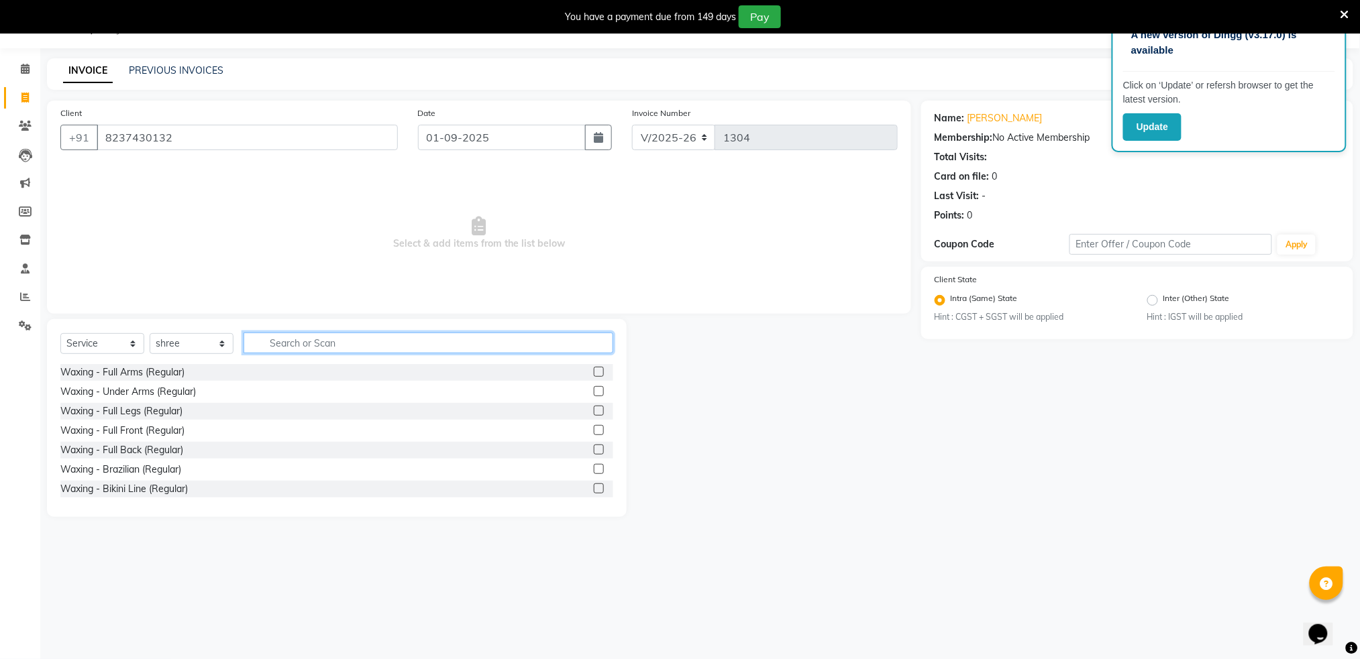
click at [308, 338] on input "text" at bounding box center [428, 343] width 370 height 21
type input "hair"
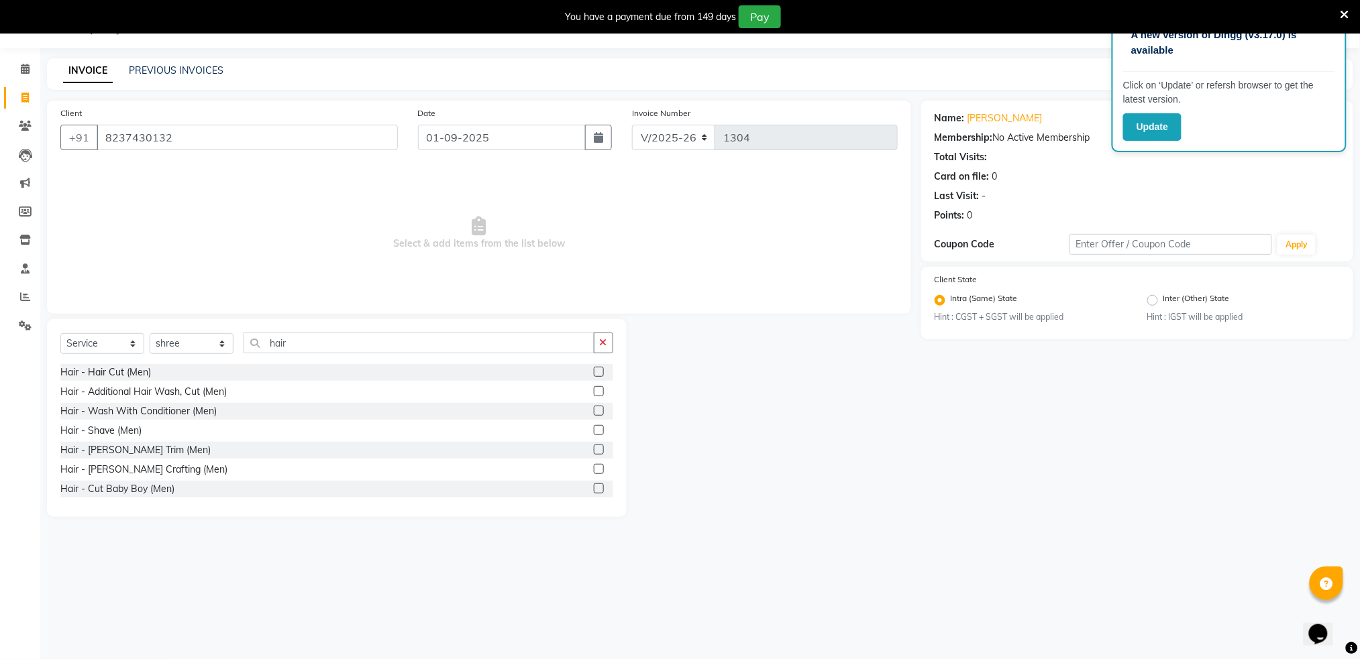
click at [594, 374] on label at bounding box center [599, 372] width 10 height 10
click at [594, 374] on input "checkbox" at bounding box center [598, 372] width 9 height 9
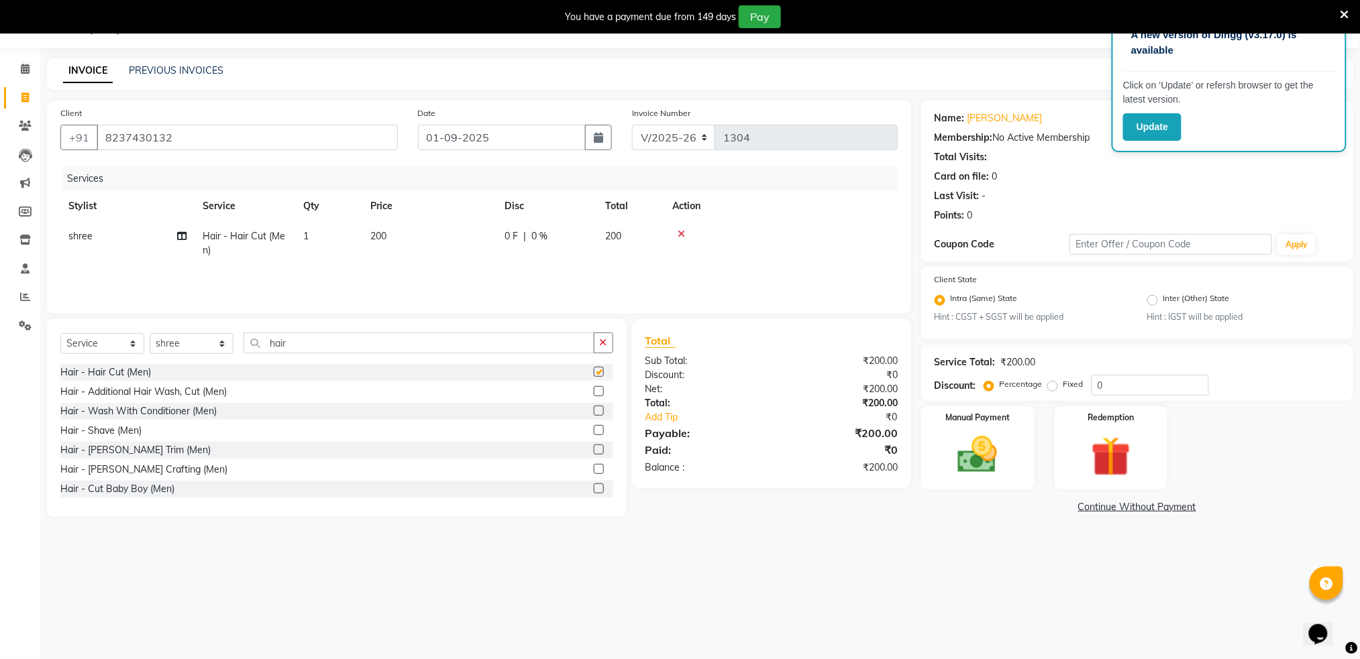
checkbox input "false"
click at [340, 342] on input "hair" at bounding box center [418, 343] width 351 height 21
type input "h"
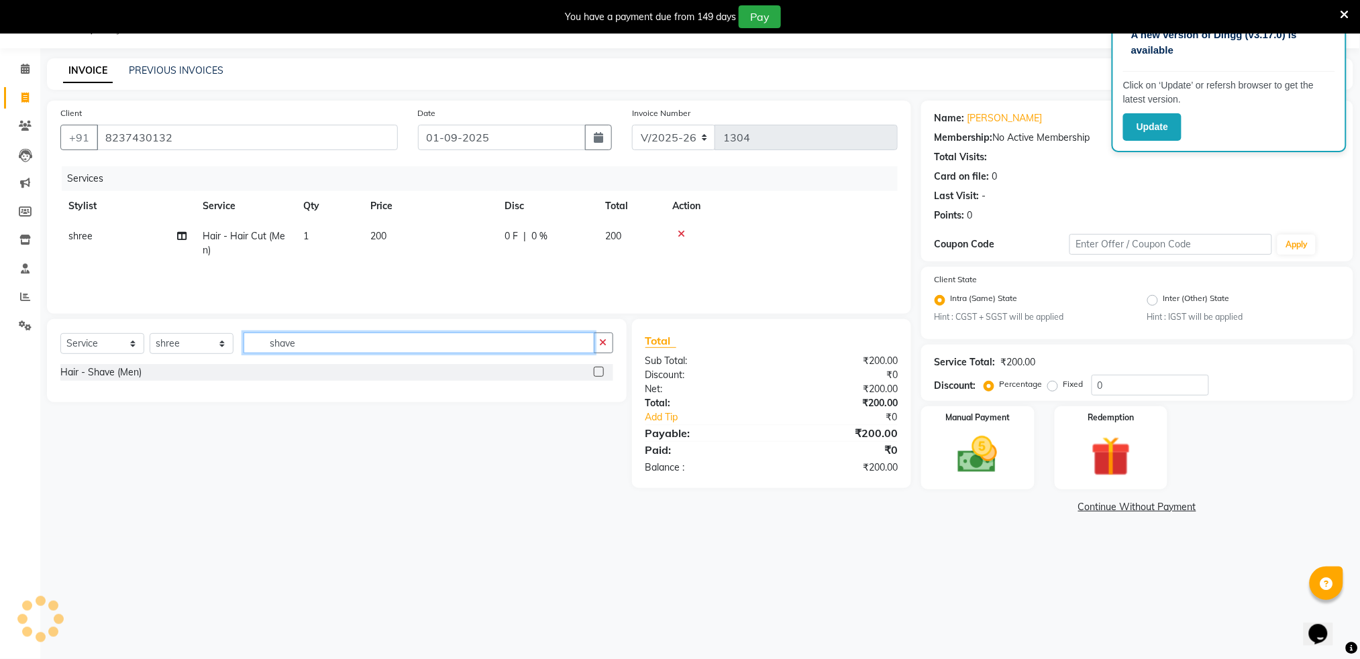
type input "shave"
click at [596, 372] on label at bounding box center [599, 372] width 10 height 10
click at [596, 372] on input "checkbox" at bounding box center [598, 372] width 9 height 9
checkbox input "true"
click at [596, 354] on button "button" at bounding box center [603, 343] width 19 height 21
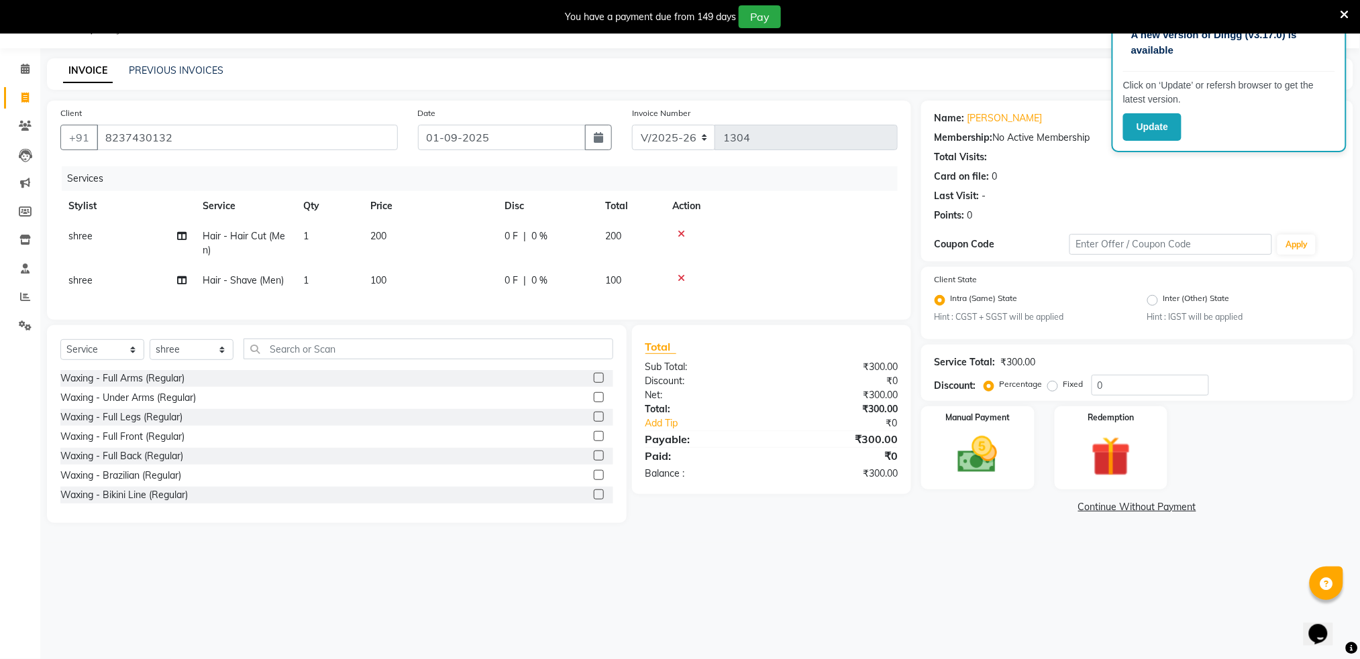
click at [378, 234] on span "200" at bounding box center [378, 236] width 16 height 12
select select "79676"
click at [618, 232] on span "200" at bounding box center [613, 236] width 16 height 12
select select "79676"
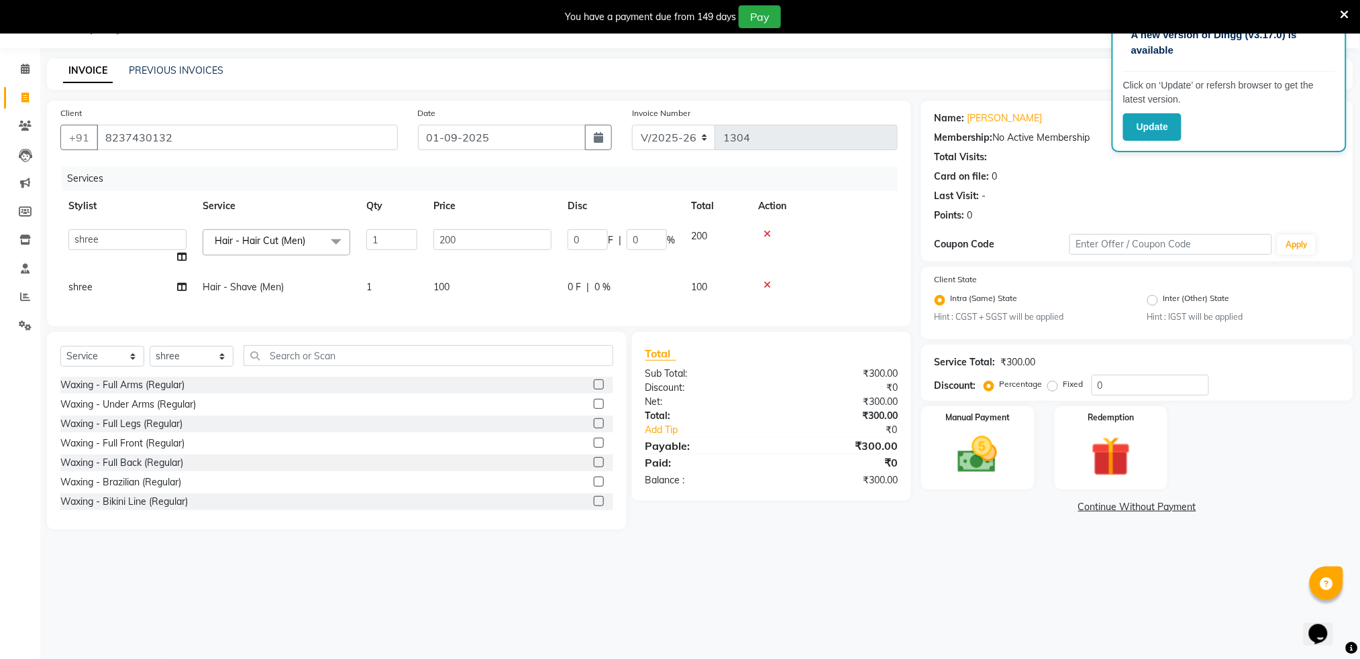
click at [618, 232] on div "0 F | 0 %" at bounding box center [620, 239] width 107 height 21
click at [510, 232] on input "200" at bounding box center [492, 239] width 118 height 21
type input "2"
type input "150"
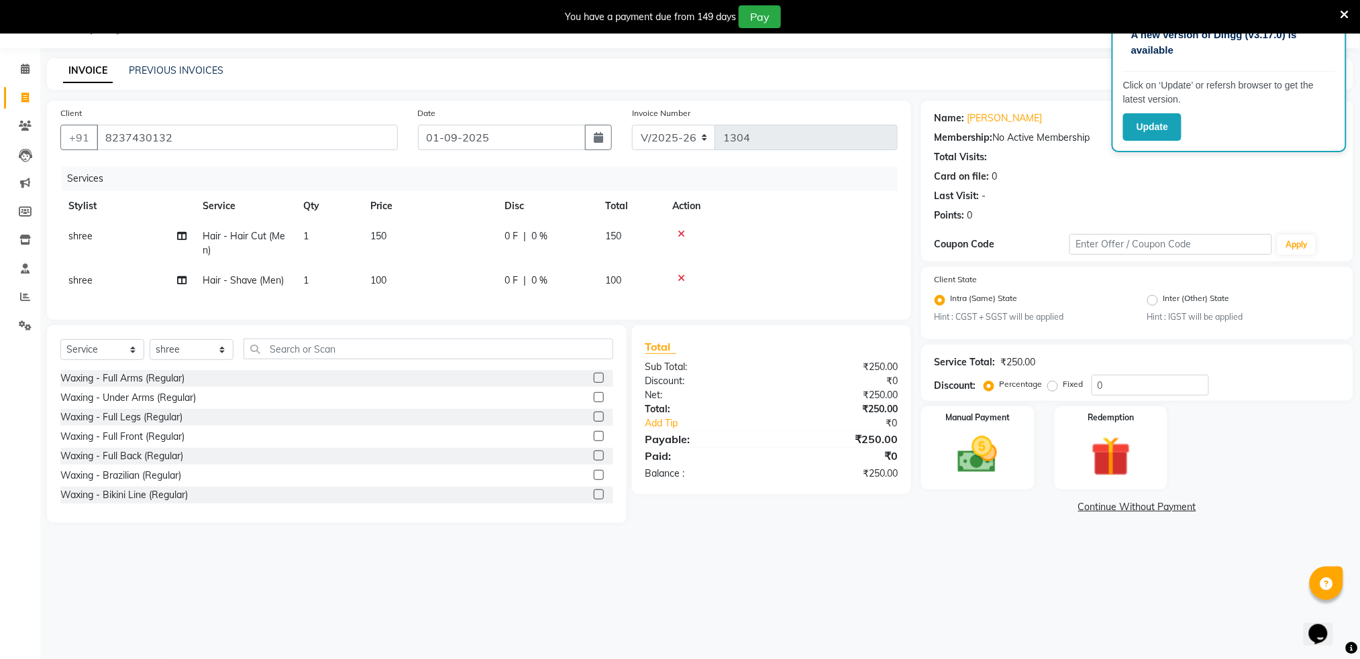
click at [830, 250] on td at bounding box center [780, 243] width 233 height 44
click at [978, 470] on img at bounding box center [977, 455] width 67 height 48
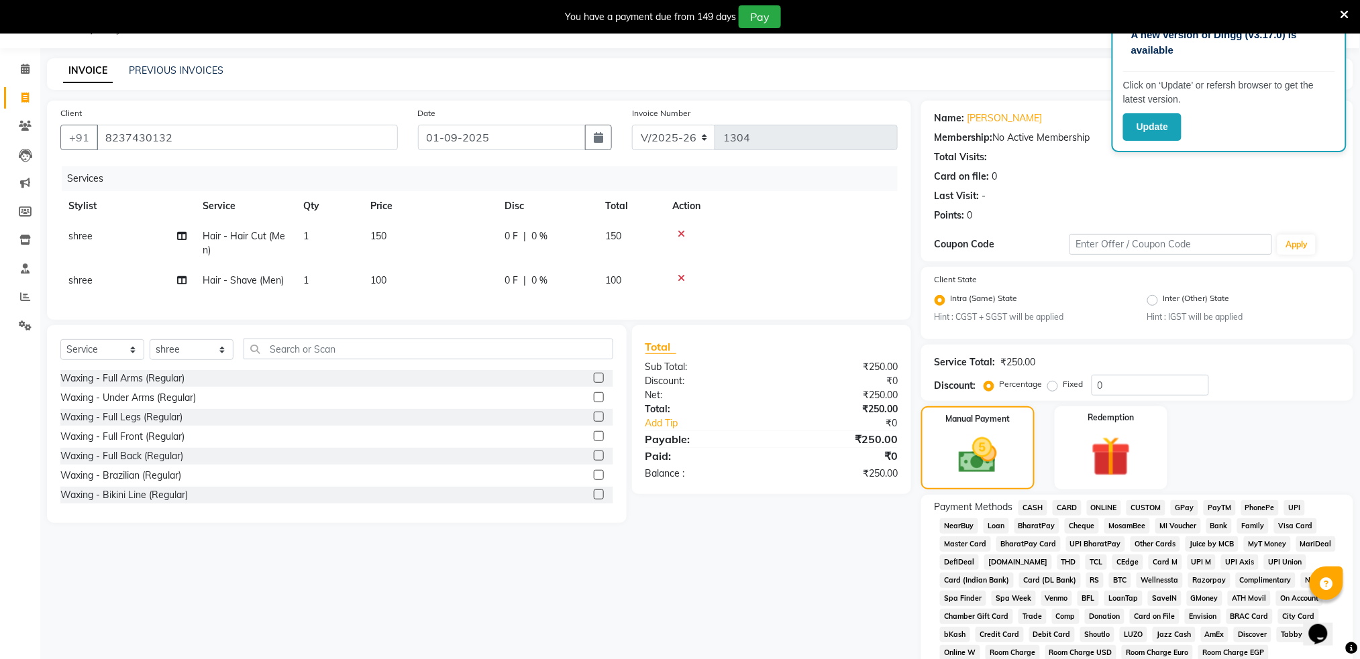
click at [1100, 502] on span "ONLINE" at bounding box center [1104, 507] width 35 height 15
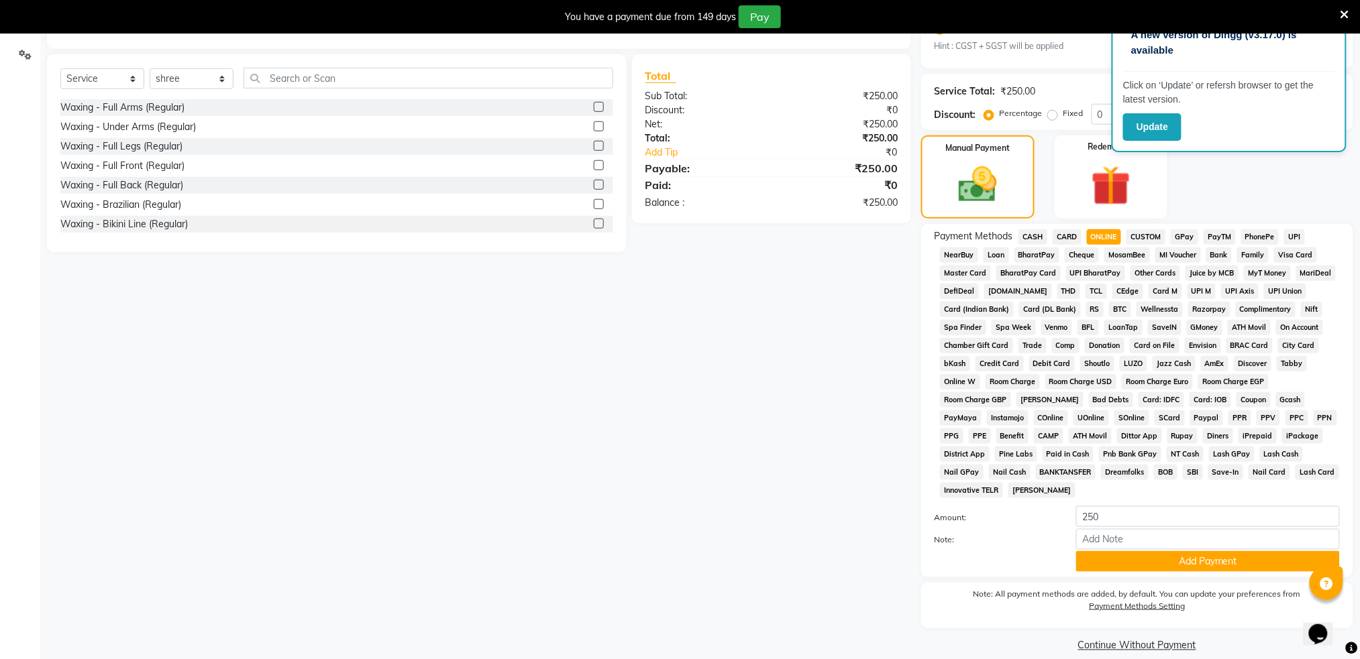
scroll to position [322, 0]
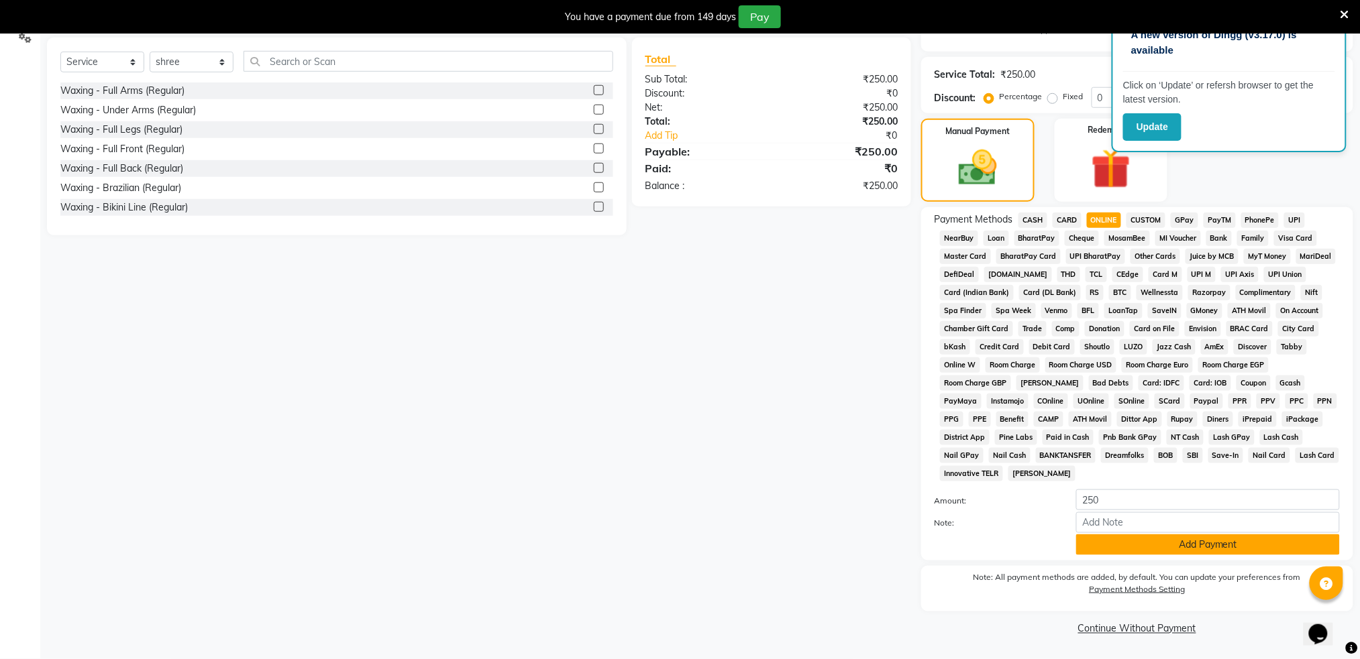
click at [1150, 541] on button "Add Payment" at bounding box center [1208, 545] width 264 height 21
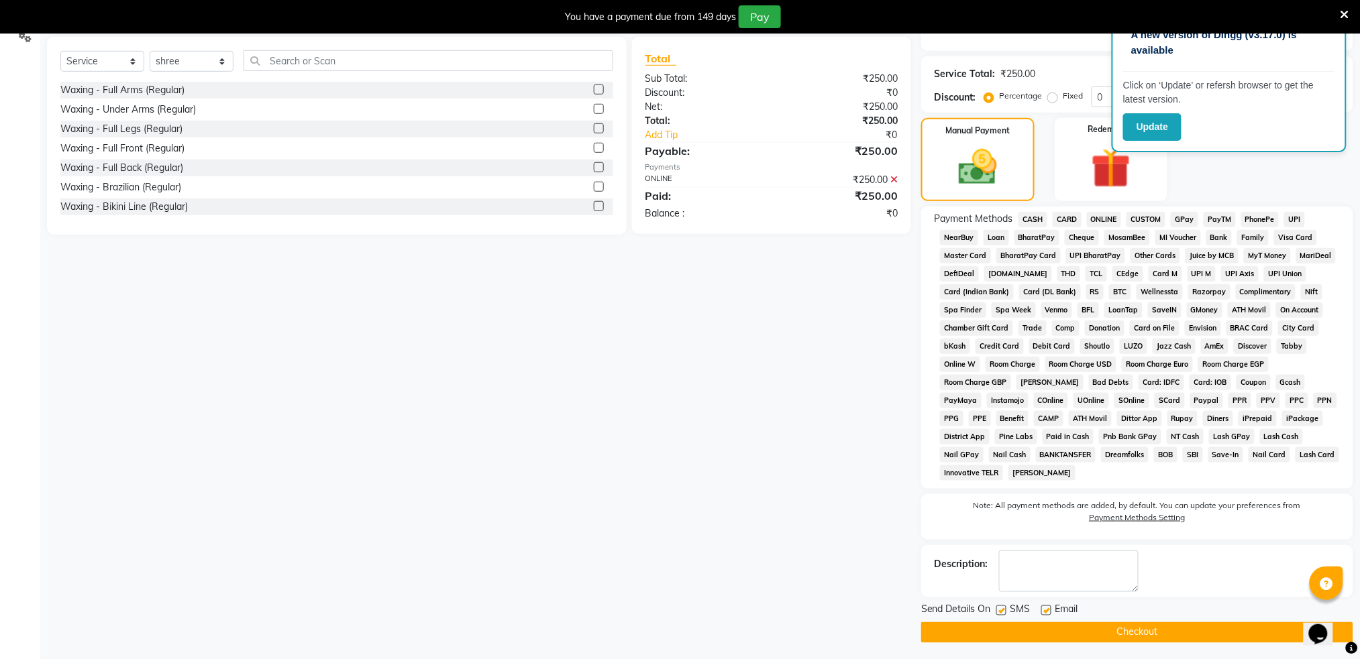
scroll to position [326, 0]
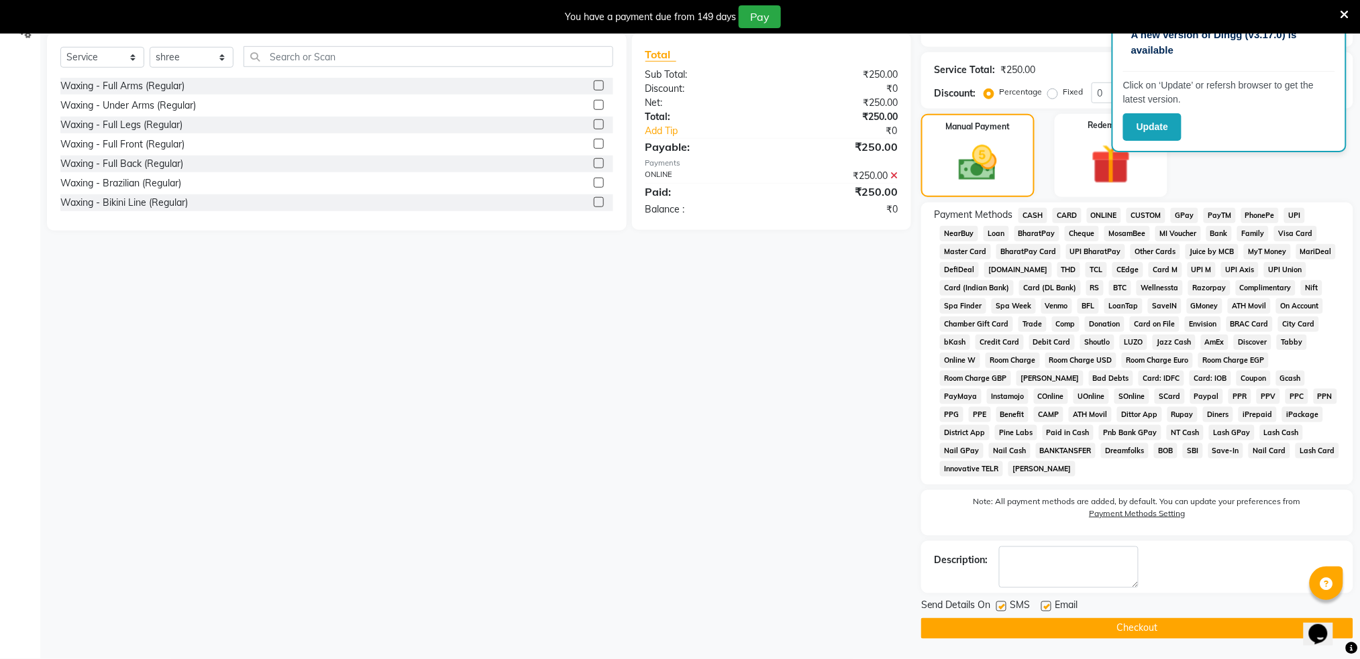
click at [1001, 610] on label at bounding box center [1001, 607] width 10 height 10
click at [1001, 610] on input "checkbox" at bounding box center [1000, 607] width 9 height 9
checkbox input "false"
click at [1023, 627] on button "Checkout" at bounding box center [1137, 628] width 432 height 21
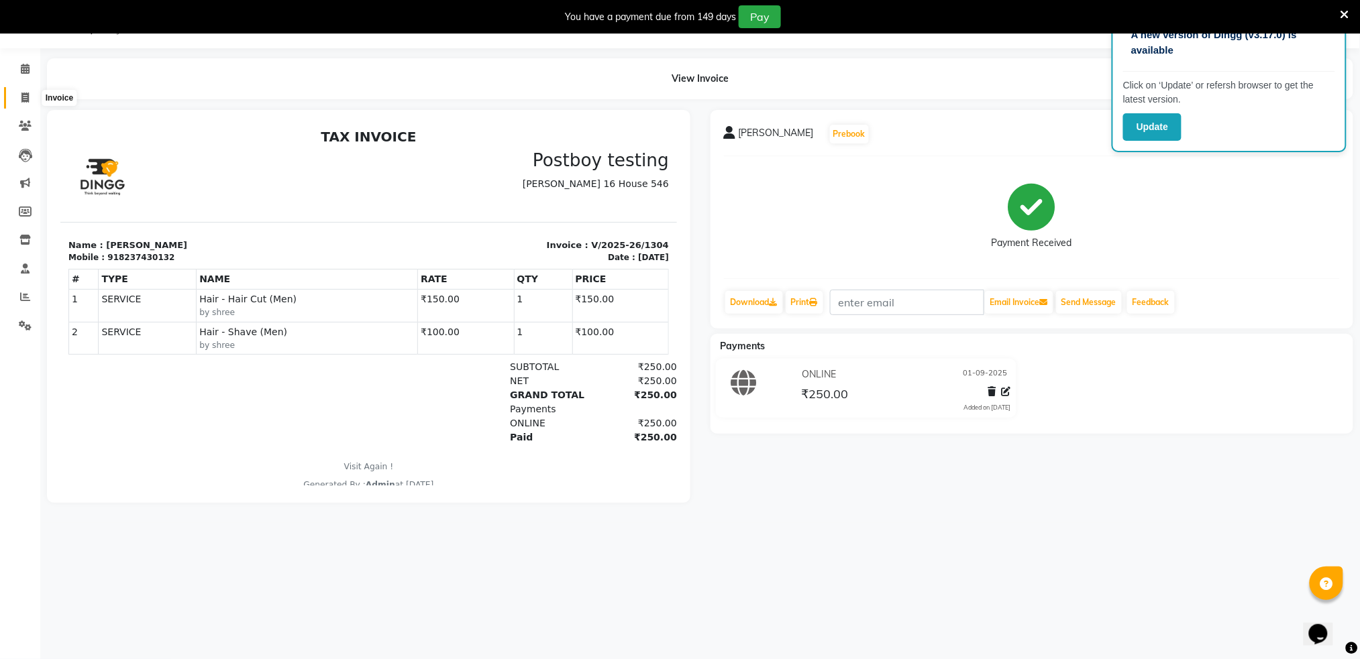
click at [28, 99] on span at bounding box center [24, 98] width 23 height 15
select select "service"
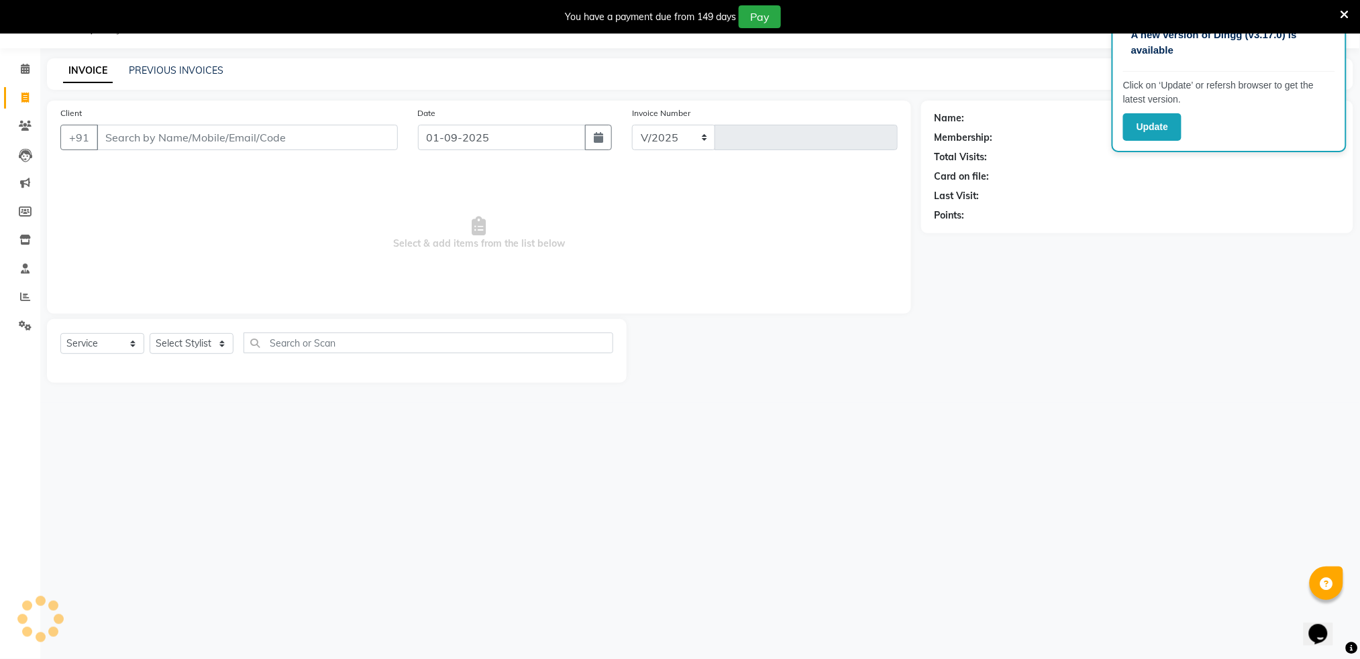
select select "672"
type input "1305"
